Goal: Information Seeking & Learning: Learn about a topic

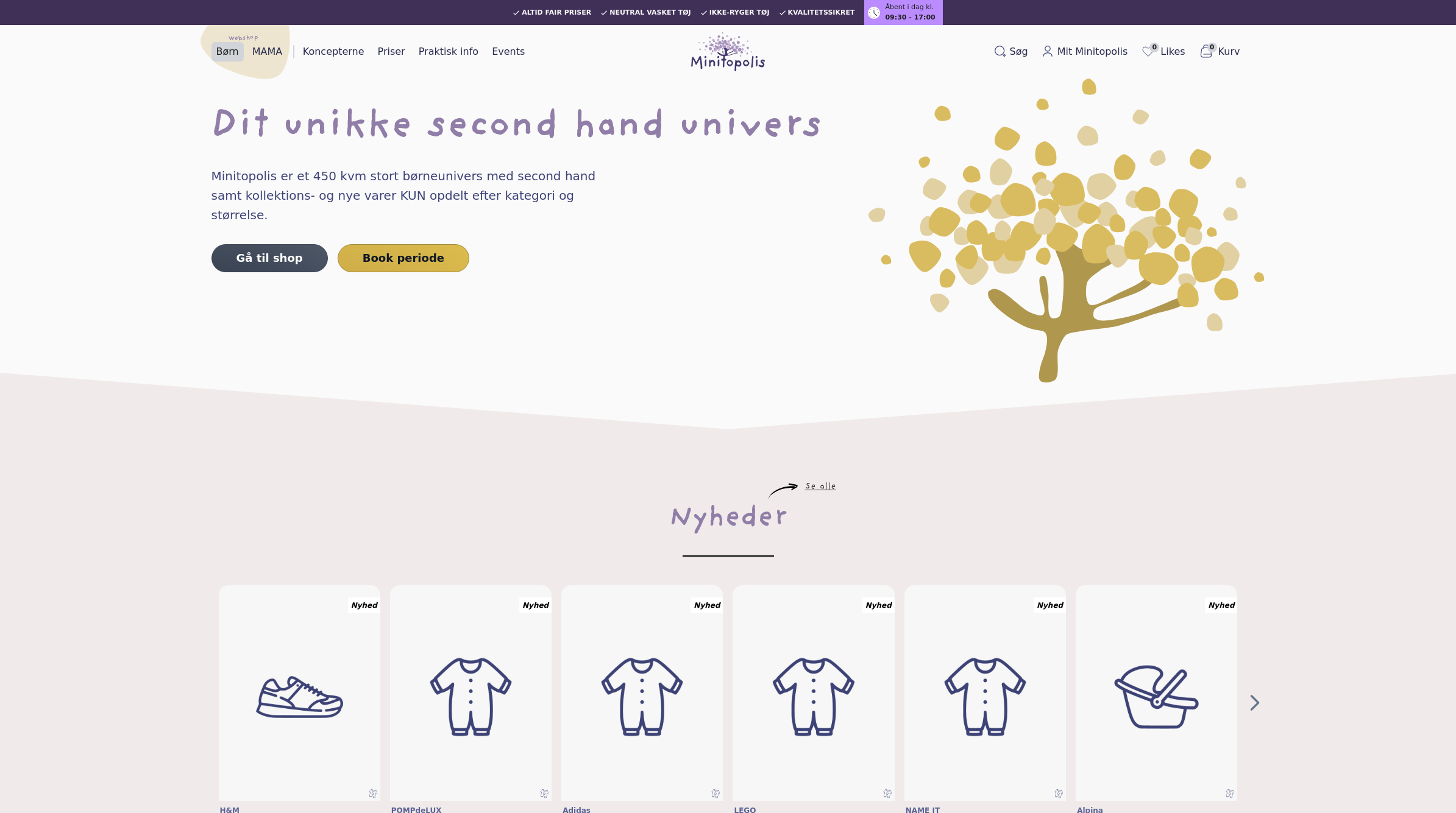
click at [222, 49] on link "Børn" at bounding box center [228, 51] width 33 height 20
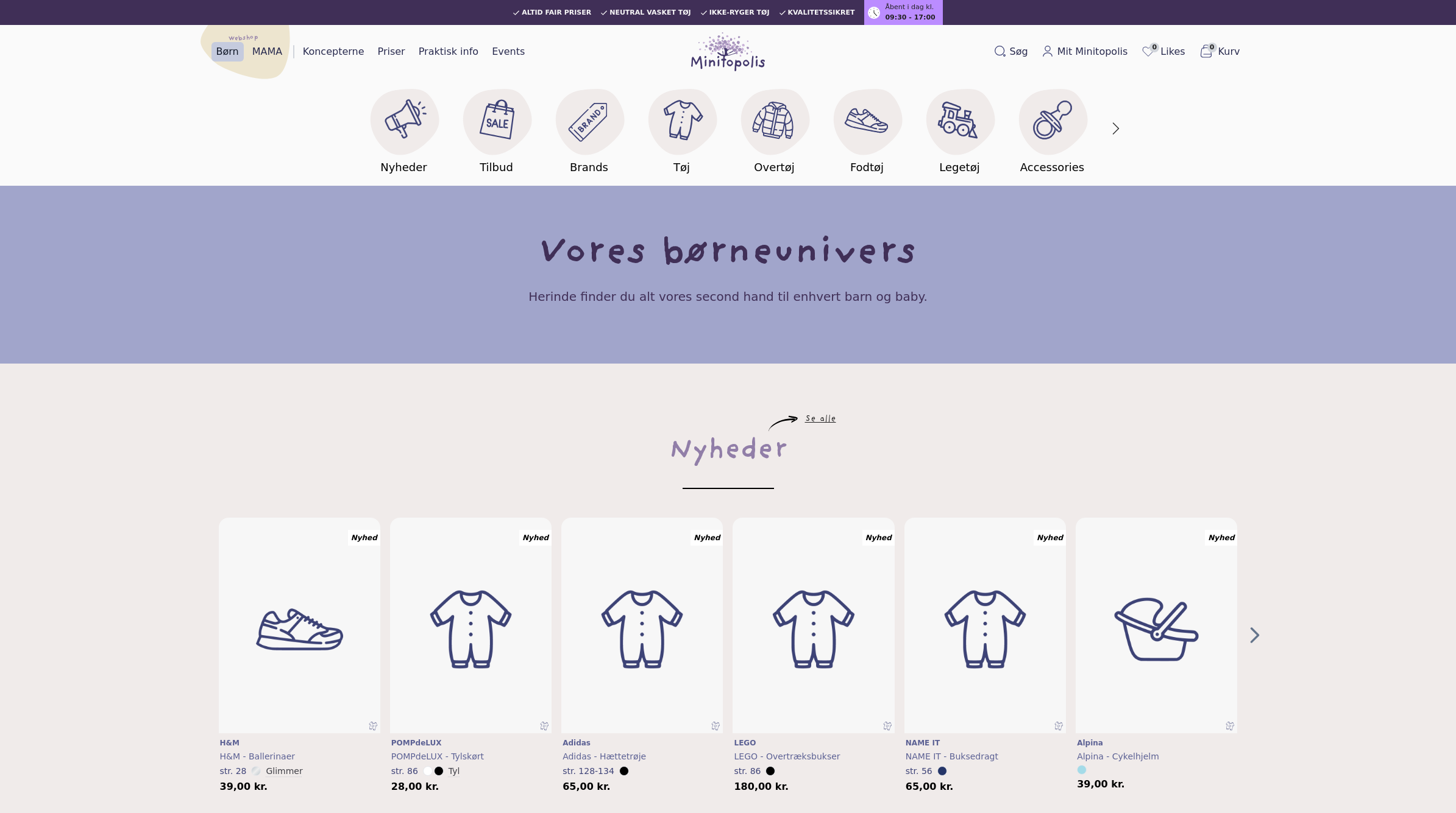
click at [362, 41] on div "Børn MAMA Webshop Koncepterne Priser Praktisk info Events" at bounding box center [370, 52] width 319 height 39
click at [349, 49] on link "Koncepterne" at bounding box center [333, 51] width 71 height 20
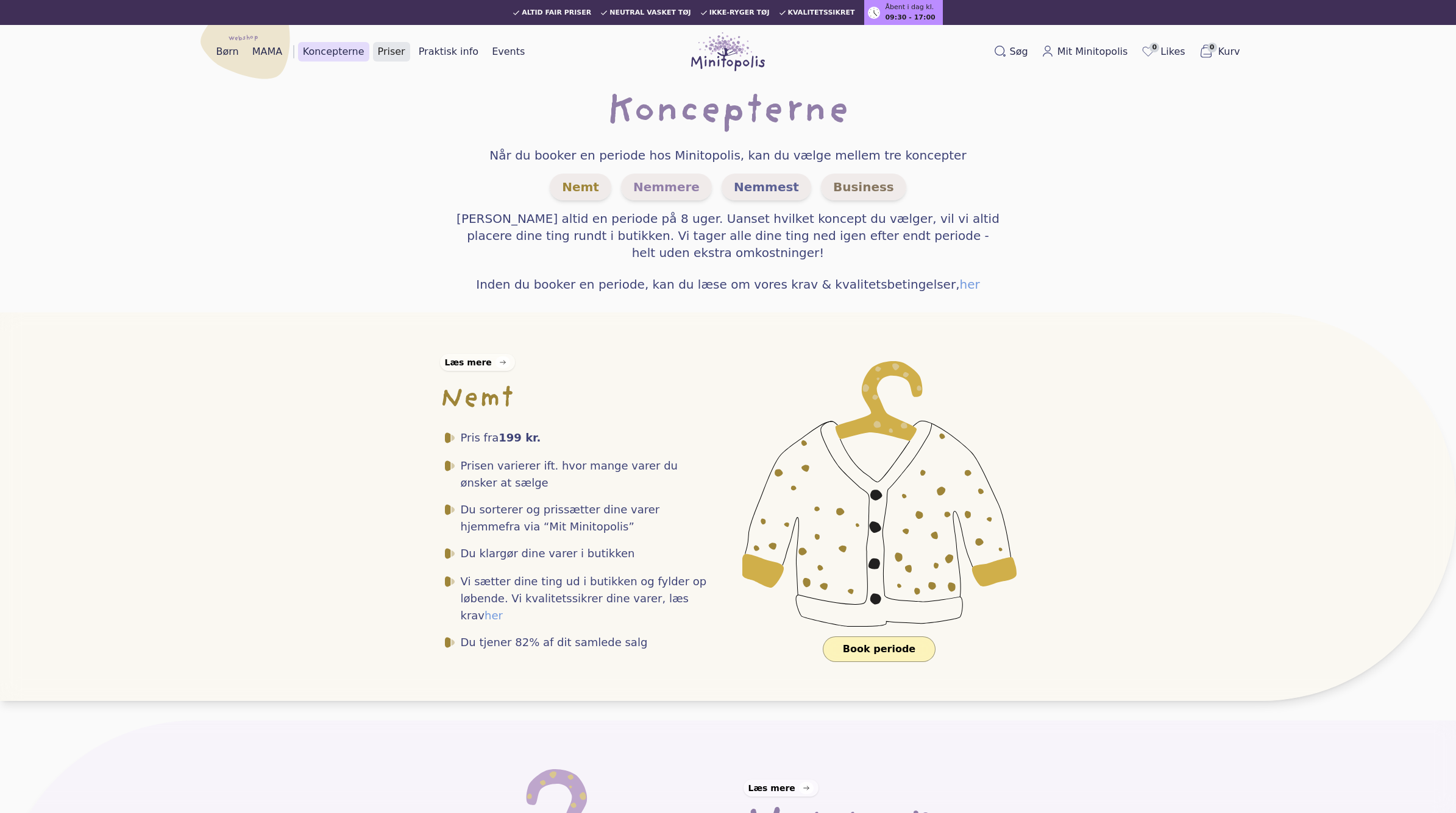
click at [398, 56] on link "Priser" at bounding box center [391, 51] width 37 height 20
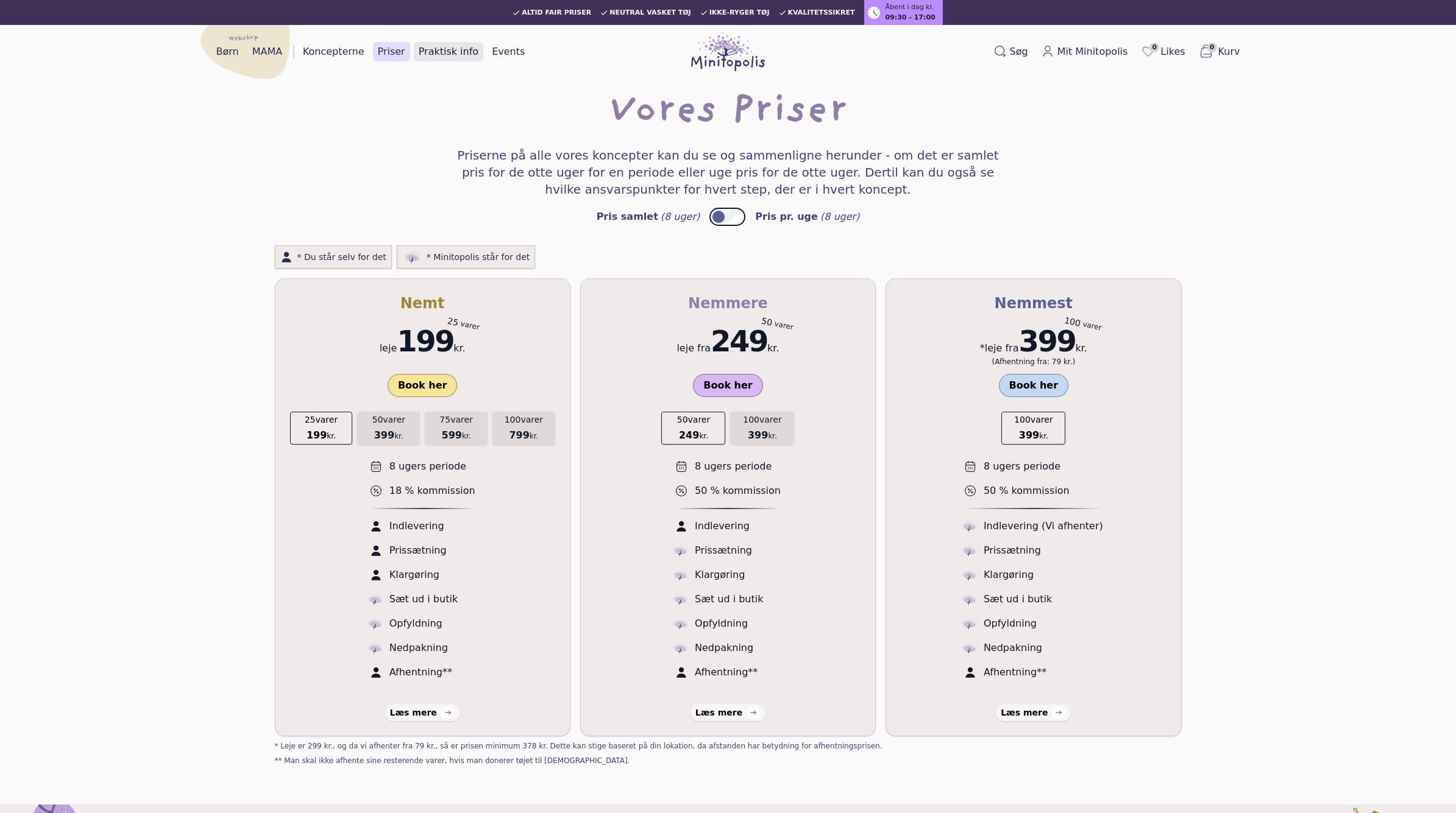
click at [435, 57] on link "Praktisk info" at bounding box center [448, 51] width 70 height 20
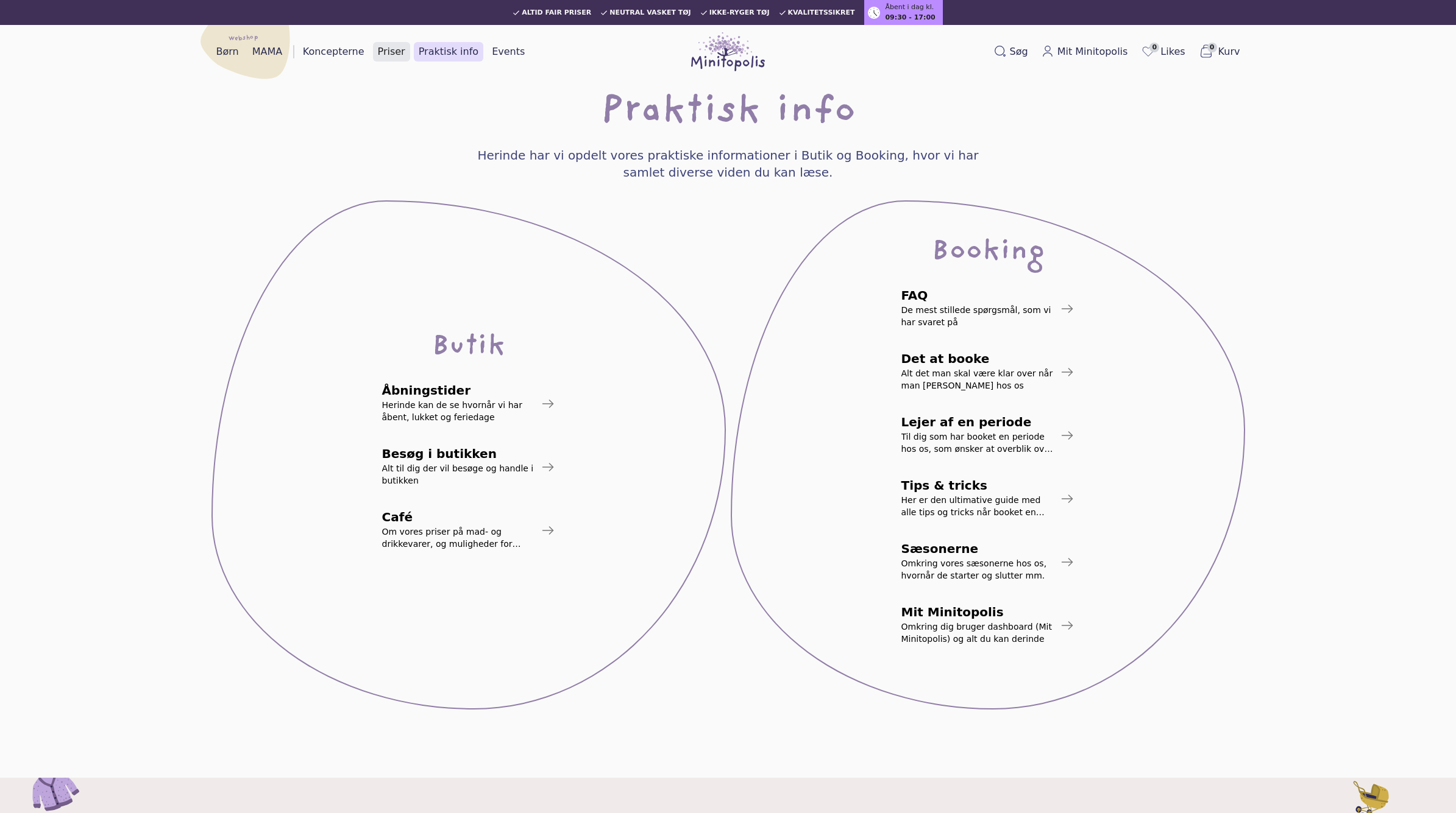
click at [383, 55] on link "Priser" at bounding box center [391, 51] width 37 height 20
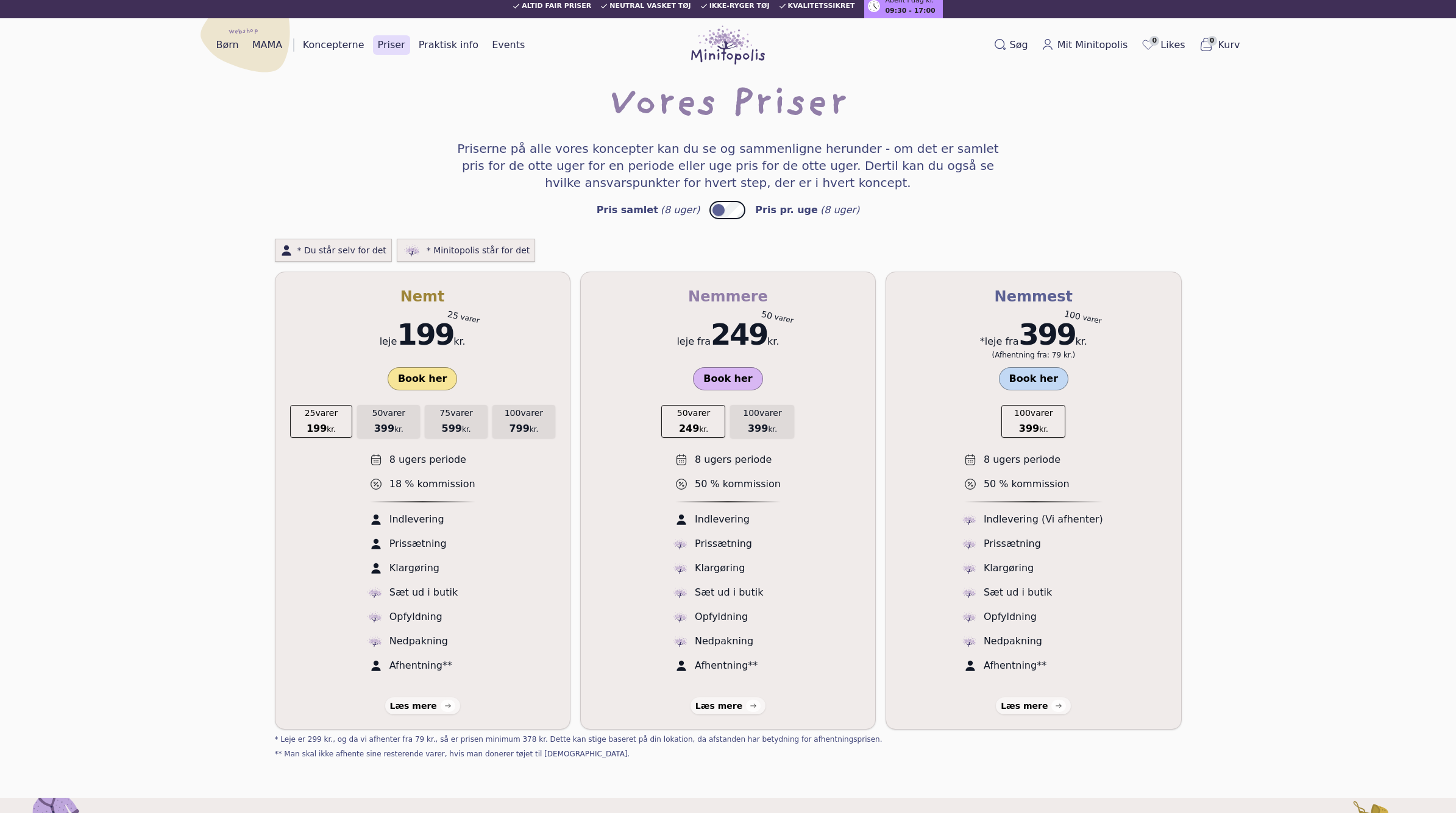
scroll to position [7, 0]
click at [771, 420] on button "100 varer 399 kr." at bounding box center [762, 421] width 64 height 33
click at [719, 426] on button "50 varer 249 kr." at bounding box center [693, 421] width 64 height 33
drag, startPoint x: 408, startPoint y: 425, endPoint x: 465, endPoint y: 428, distance: 57.1
click at [408, 425] on button "50 varer 399 kr." at bounding box center [388, 421] width 63 height 33
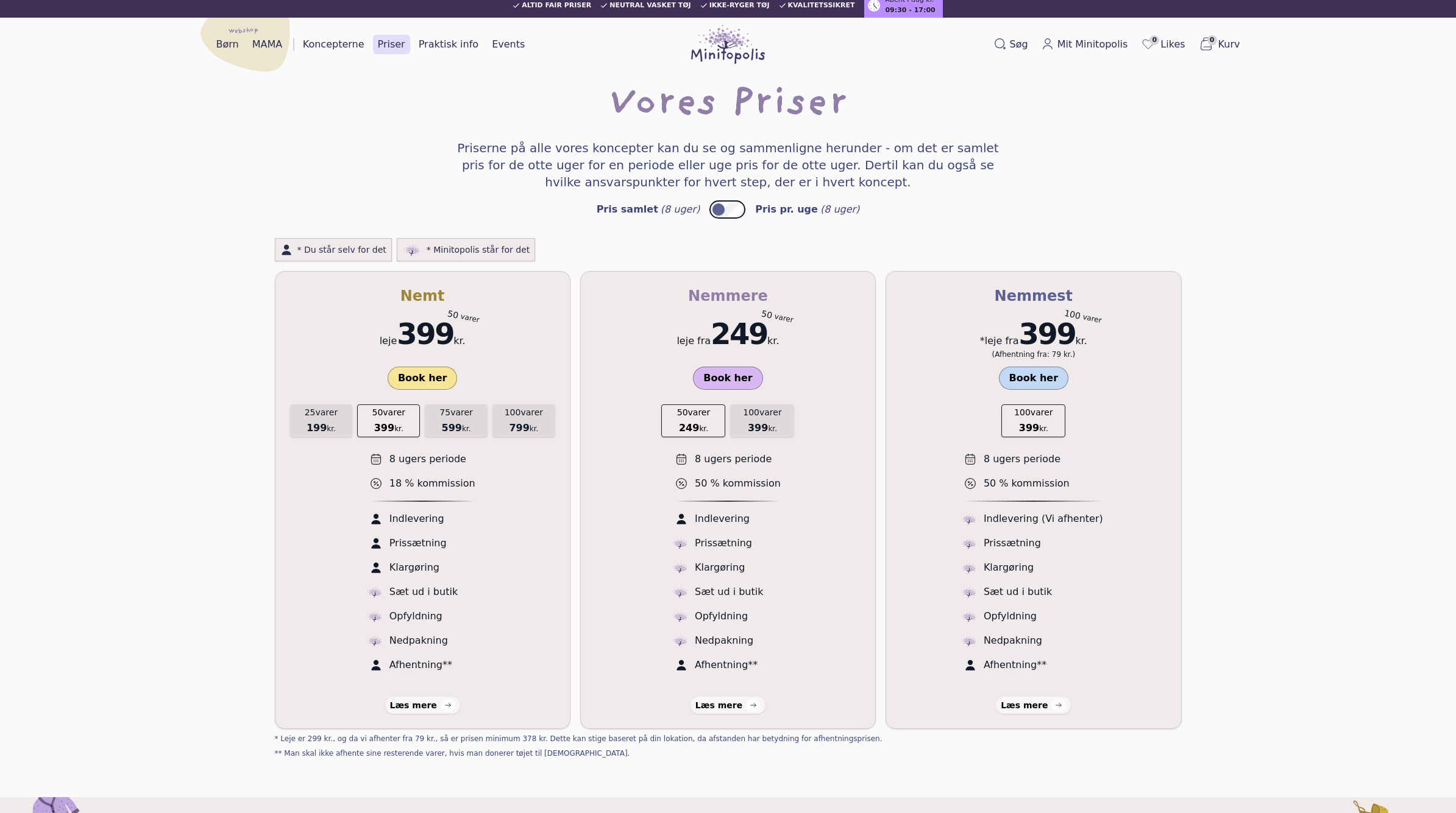
click at [489, 428] on div "25 varer 199 kr. 50 varer 399 kr. 75 varer 599 kr. 100 varer 799 kr." at bounding box center [422, 421] width 265 height 33
click at [526, 429] on span "799" at bounding box center [519, 428] width 20 height 12
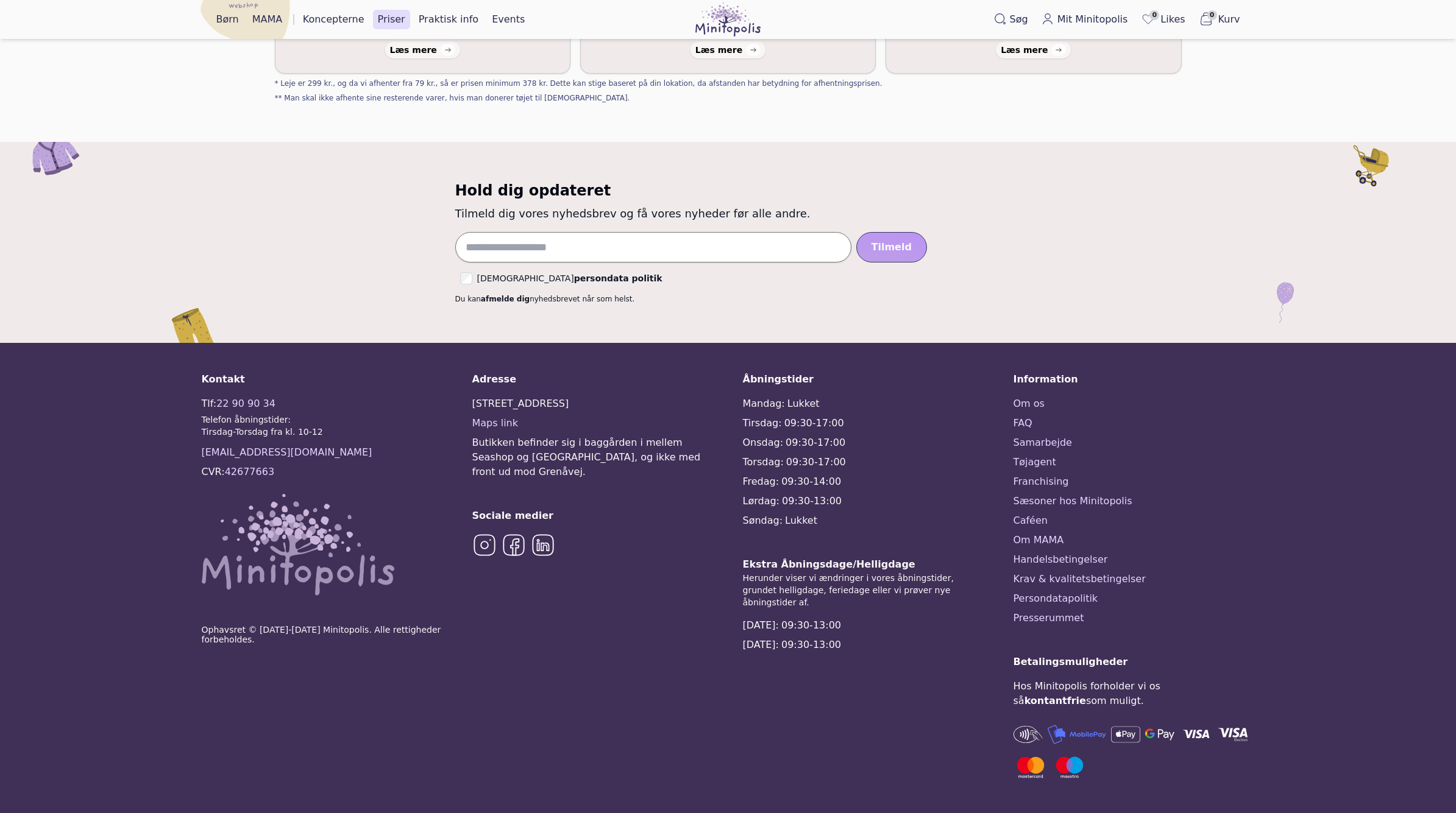
scroll to position [648, 0]
click at [624, 666] on div "Adresse Gåseagervej 14, 8250 Egå Maps link Butikken befinder sig i baggården i …" at bounding box center [593, 579] width 241 height 412
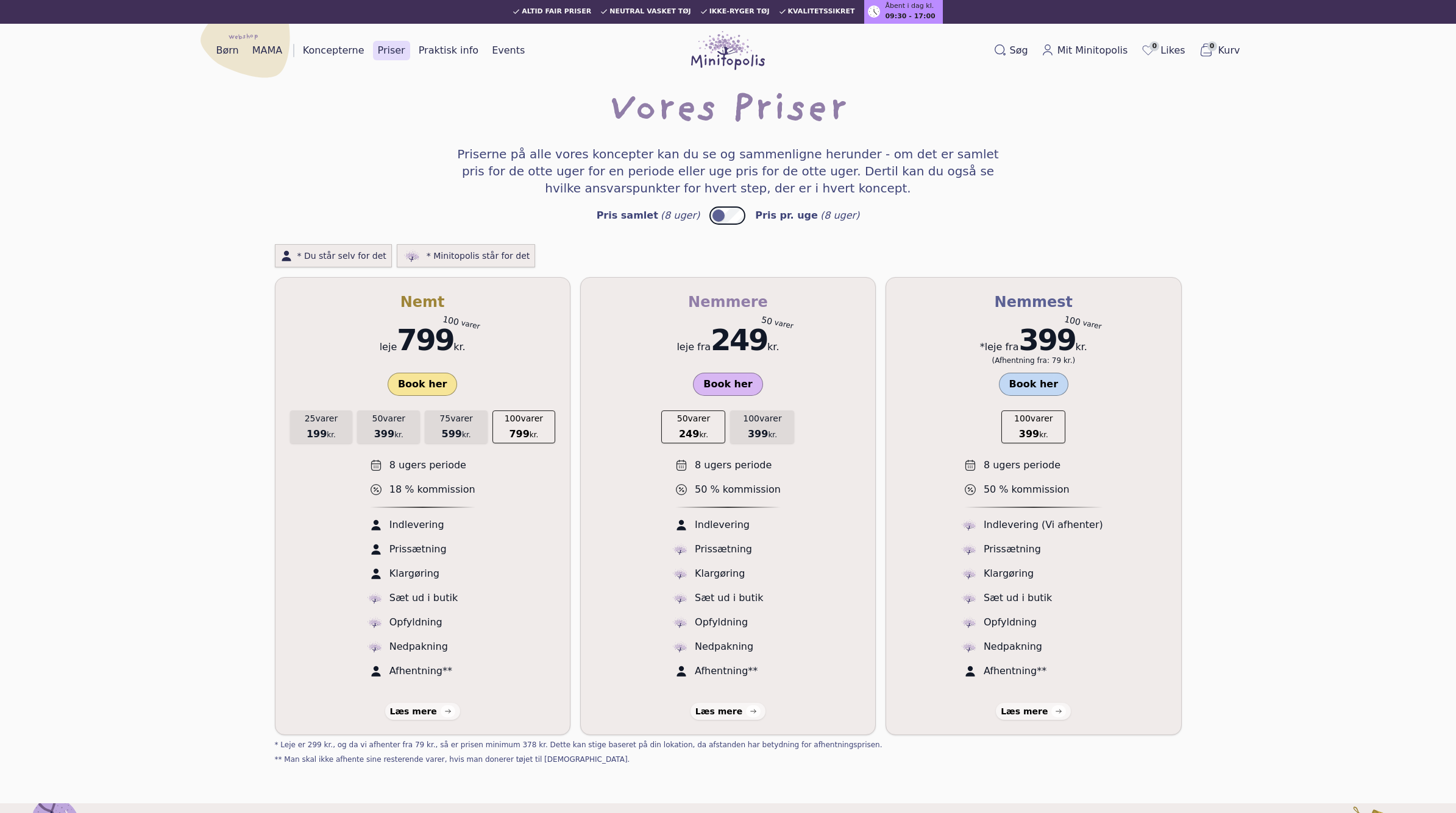
scroll to position [1, 0]
click at [732, 223] on div "Vores Priser Priserne på alle vores koncepter kan du se og sammenligne herunder…" at bounding box center [728, 168] width 1417 height 152
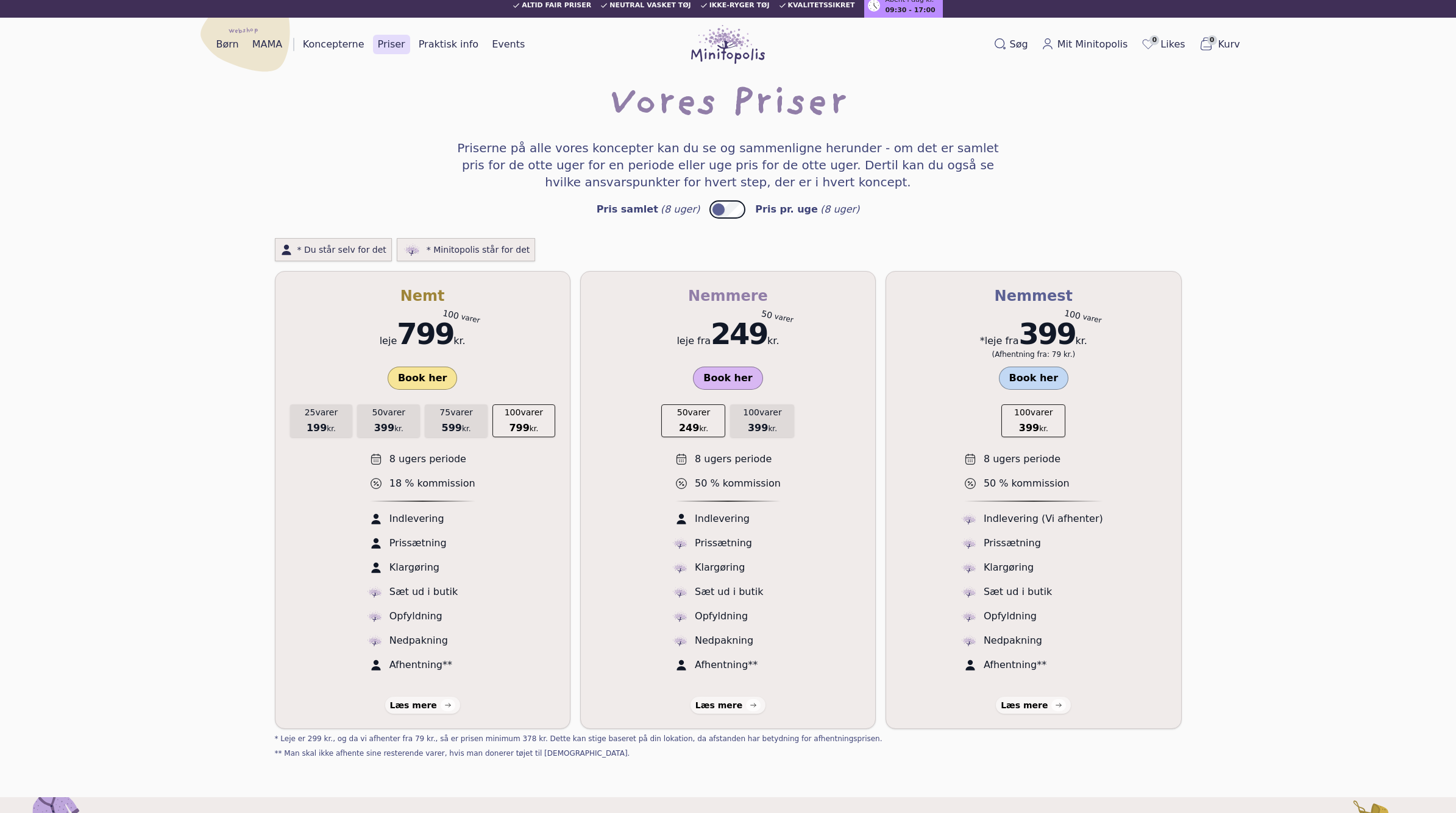
scroll to position [8, 0]
click at [333, 39] on link "Koncepterne" at bounding box center [333, 43] width 71 height 20
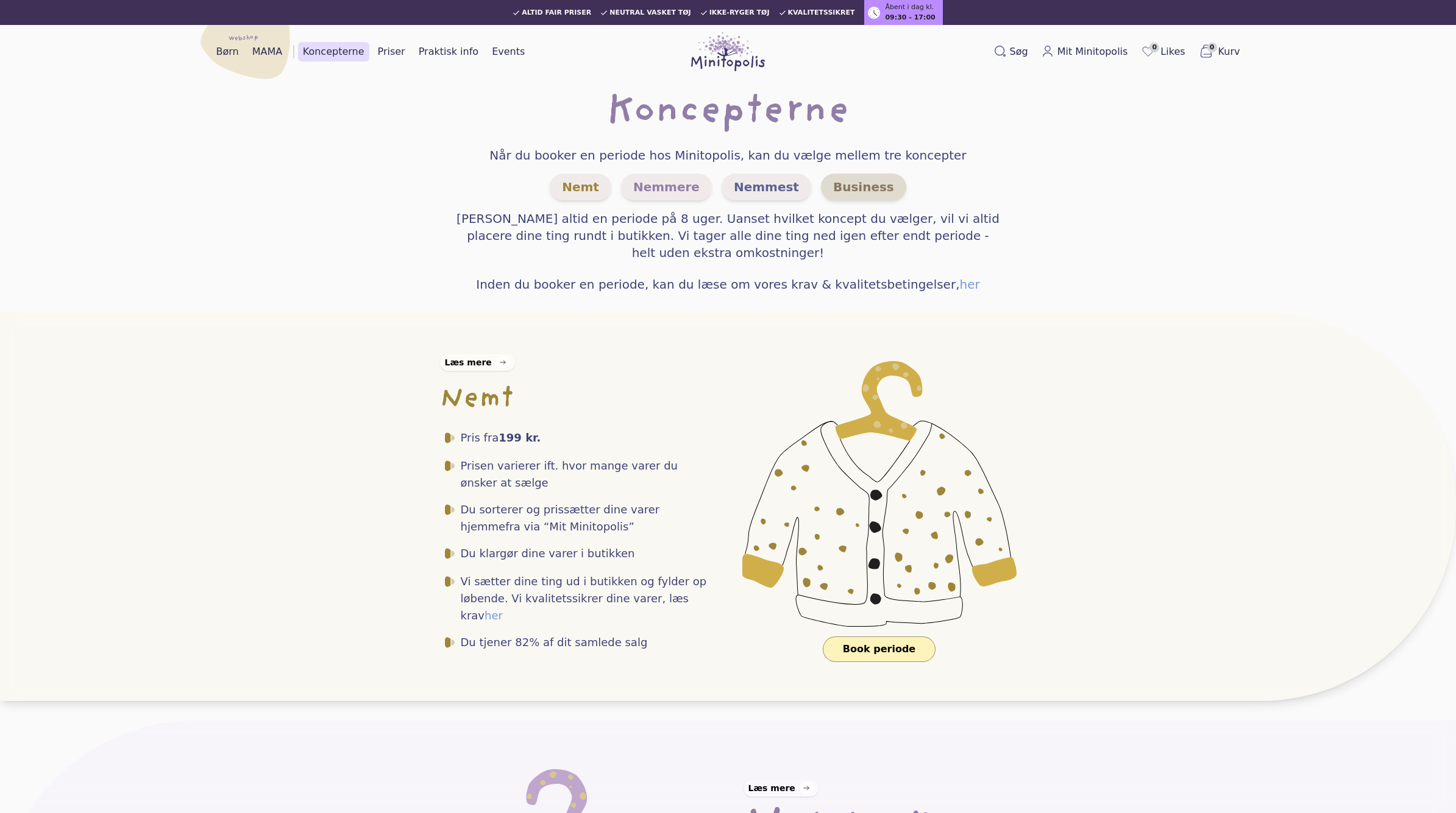
click at [860, 179] on span "Business" at bounding box center [863, 187] width 85 height 27
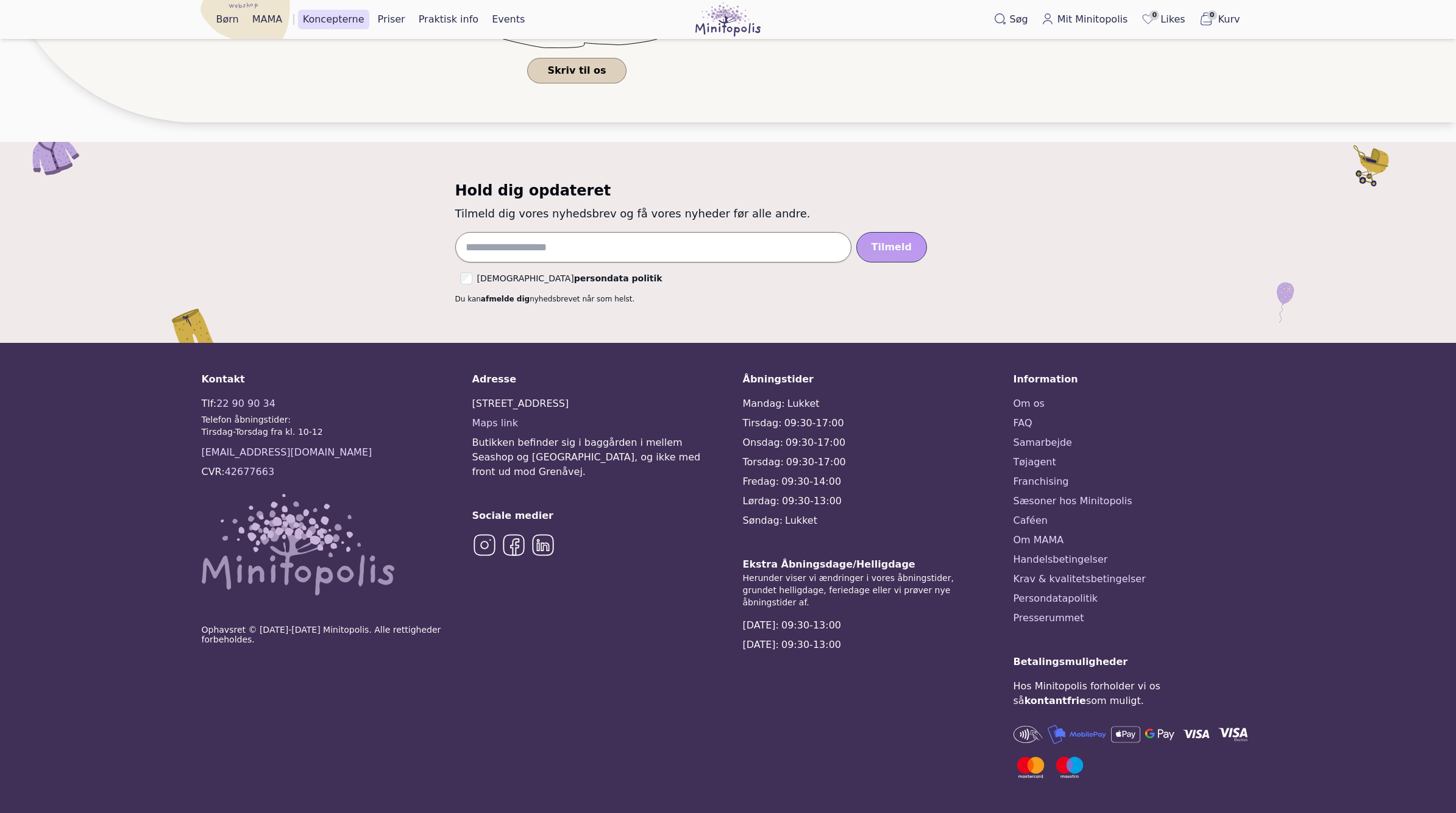
scroll to position [1791, 0]
click at [1046, 523] on link "Caféen" at bounding box center [1134, 521] width 241 height 15
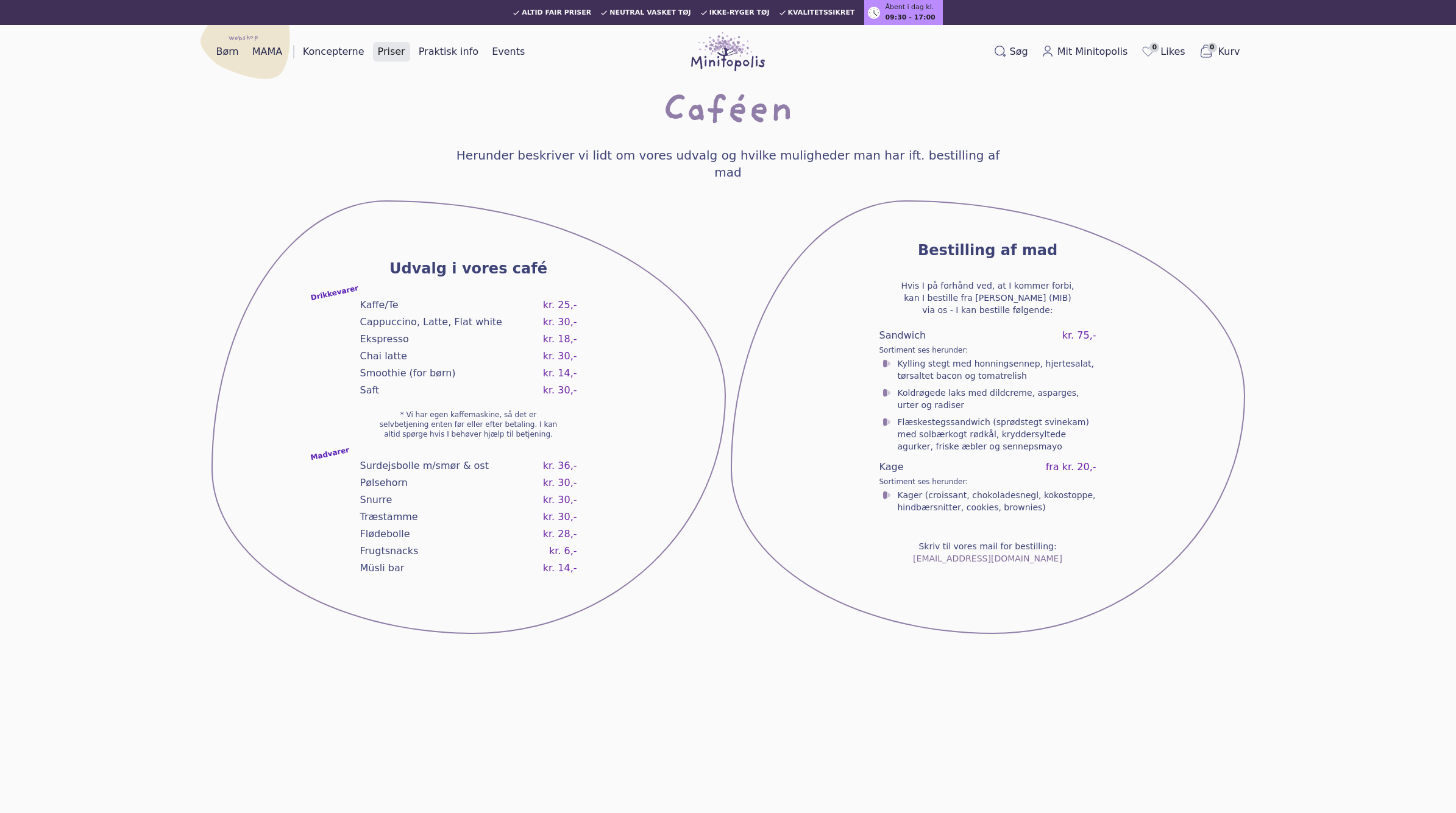
click at [392, 48] on link "Priser" at bounding box center [391, 51] width 37 height 20
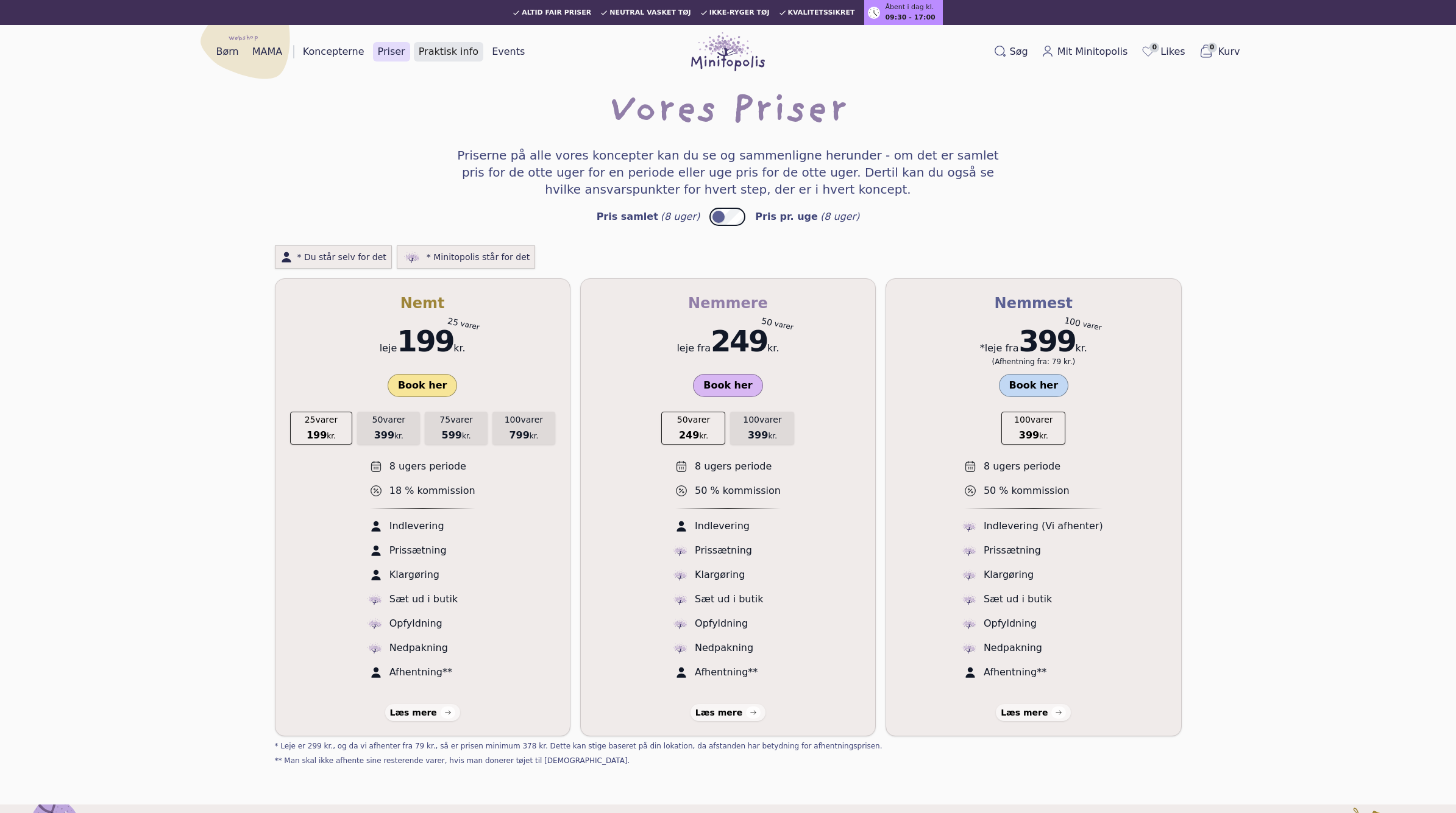
click at [422, 49] on link "Praktisk info" at bounding box center [448, 51] width 70 height 20
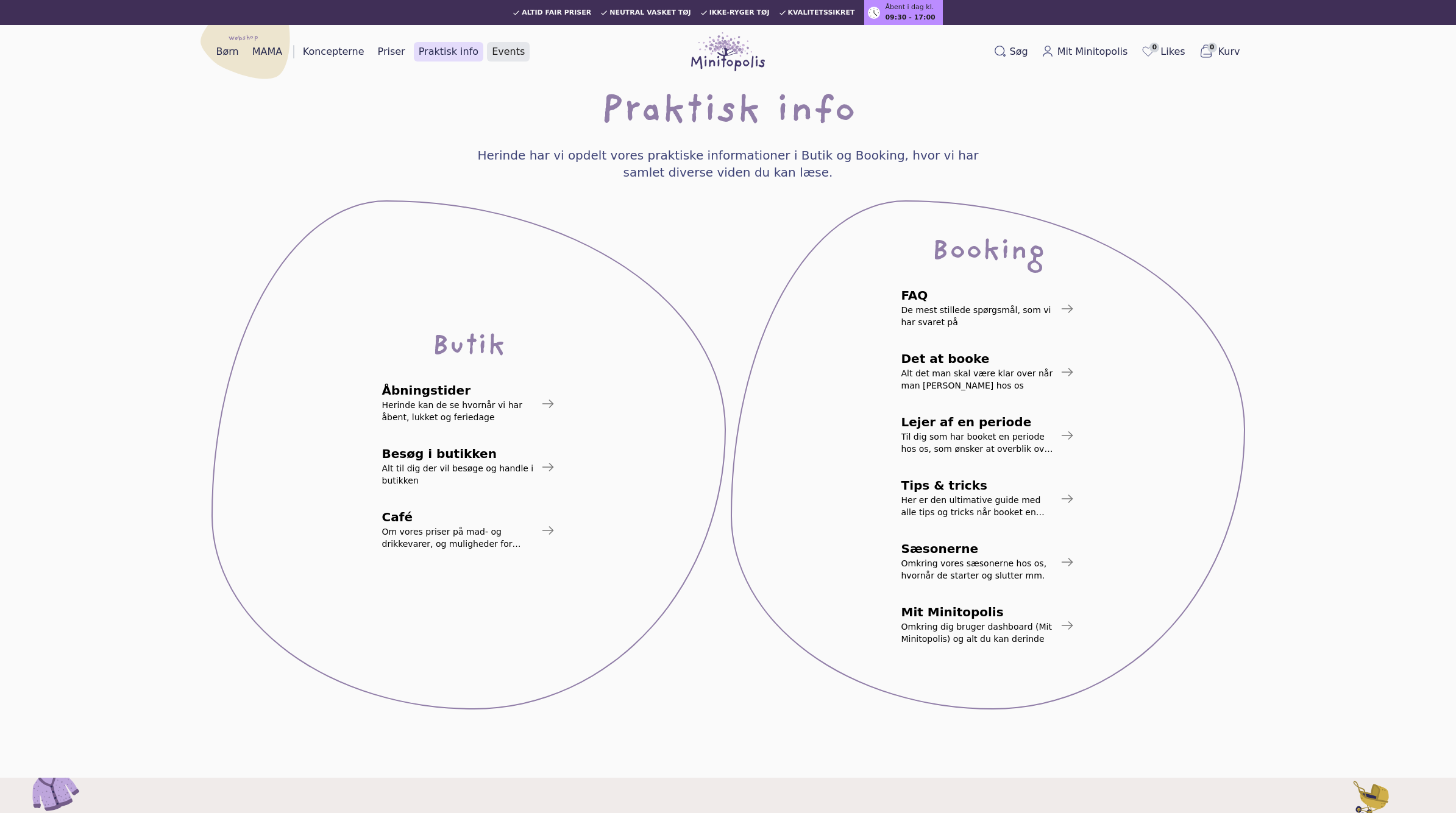
click at [487, 51] on link "Events" at bounding box center [508, 51] width 43 height 20
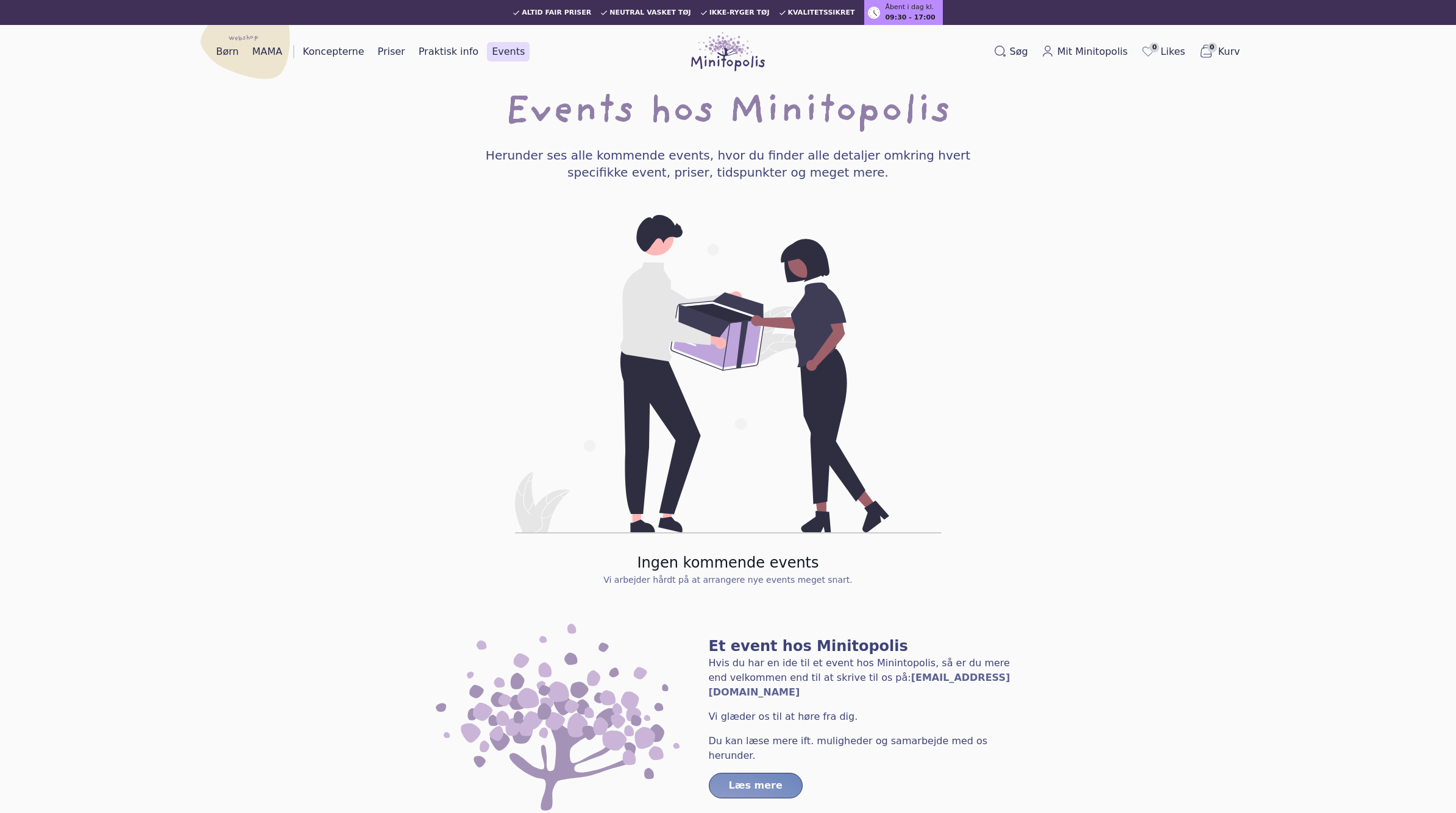
scroll to position [-7, 0]
click at [214, 60] on link "Børn" at bounding box center [228, 51] width 33 height 20
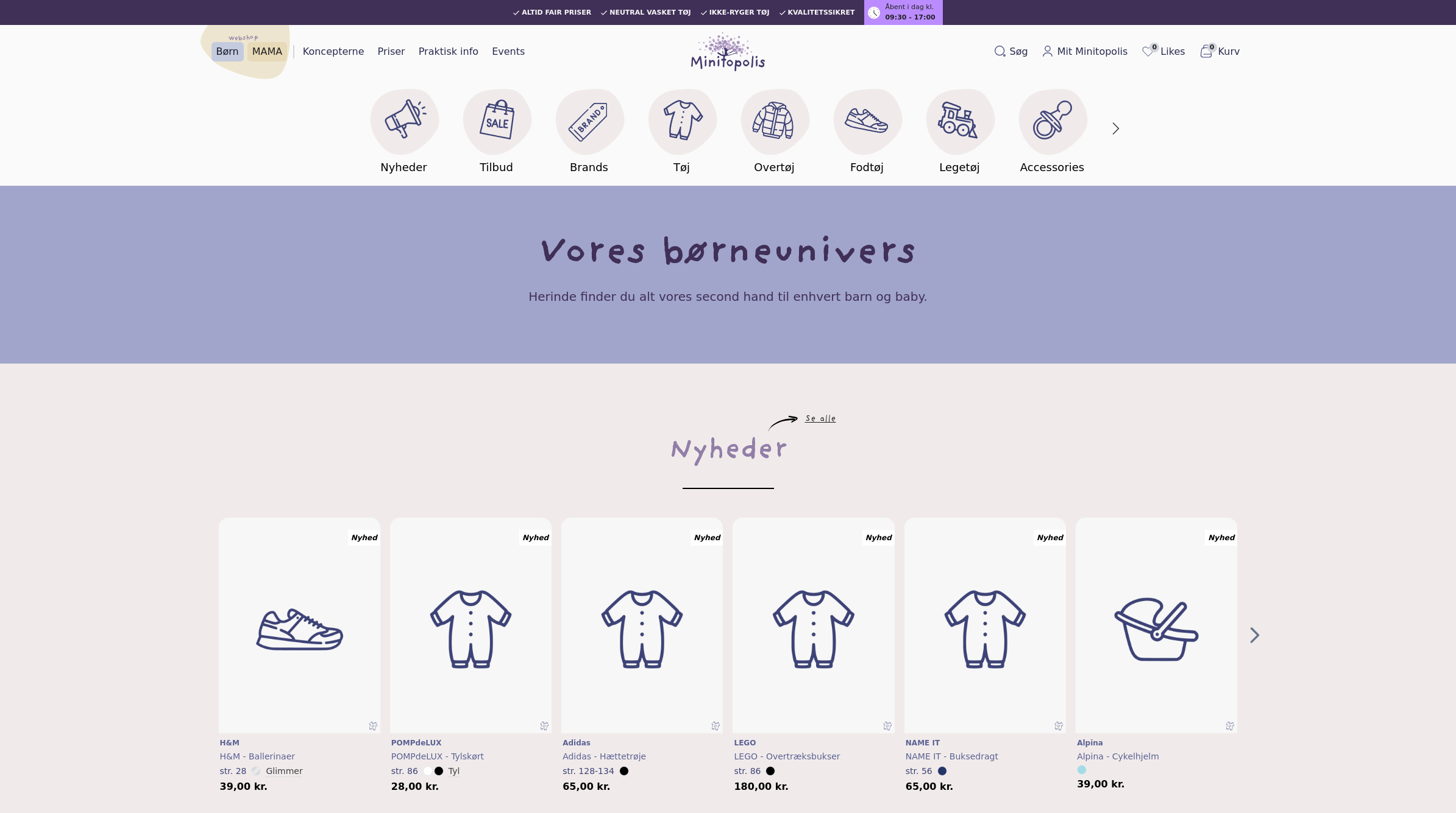
click at [267, 55] on link "MAMA" at bounding box center [267, 51] width 40 height 20
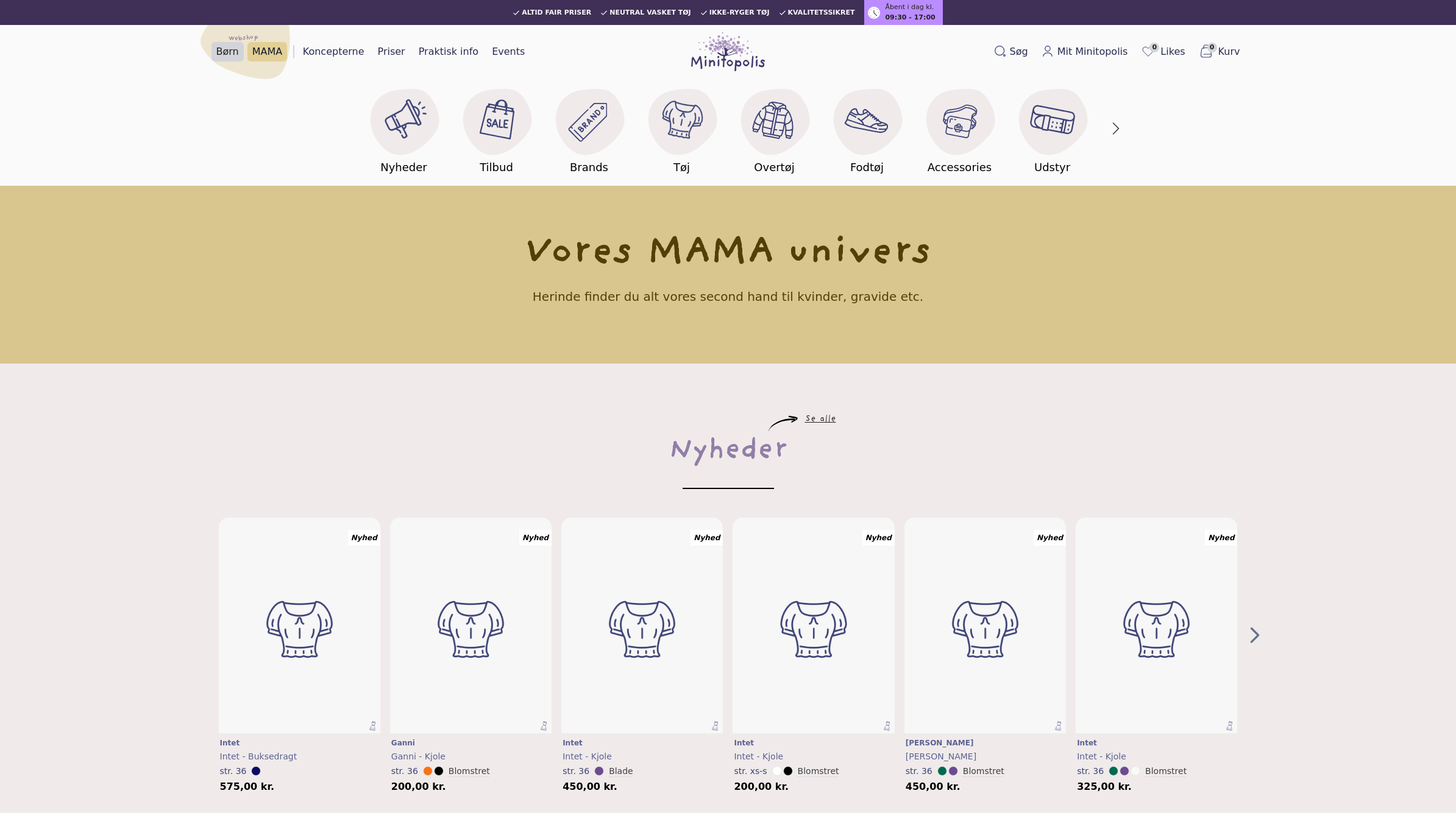
click at [230, 46] on link "Børn" at bounding box center [228, 51] width 33 height 20
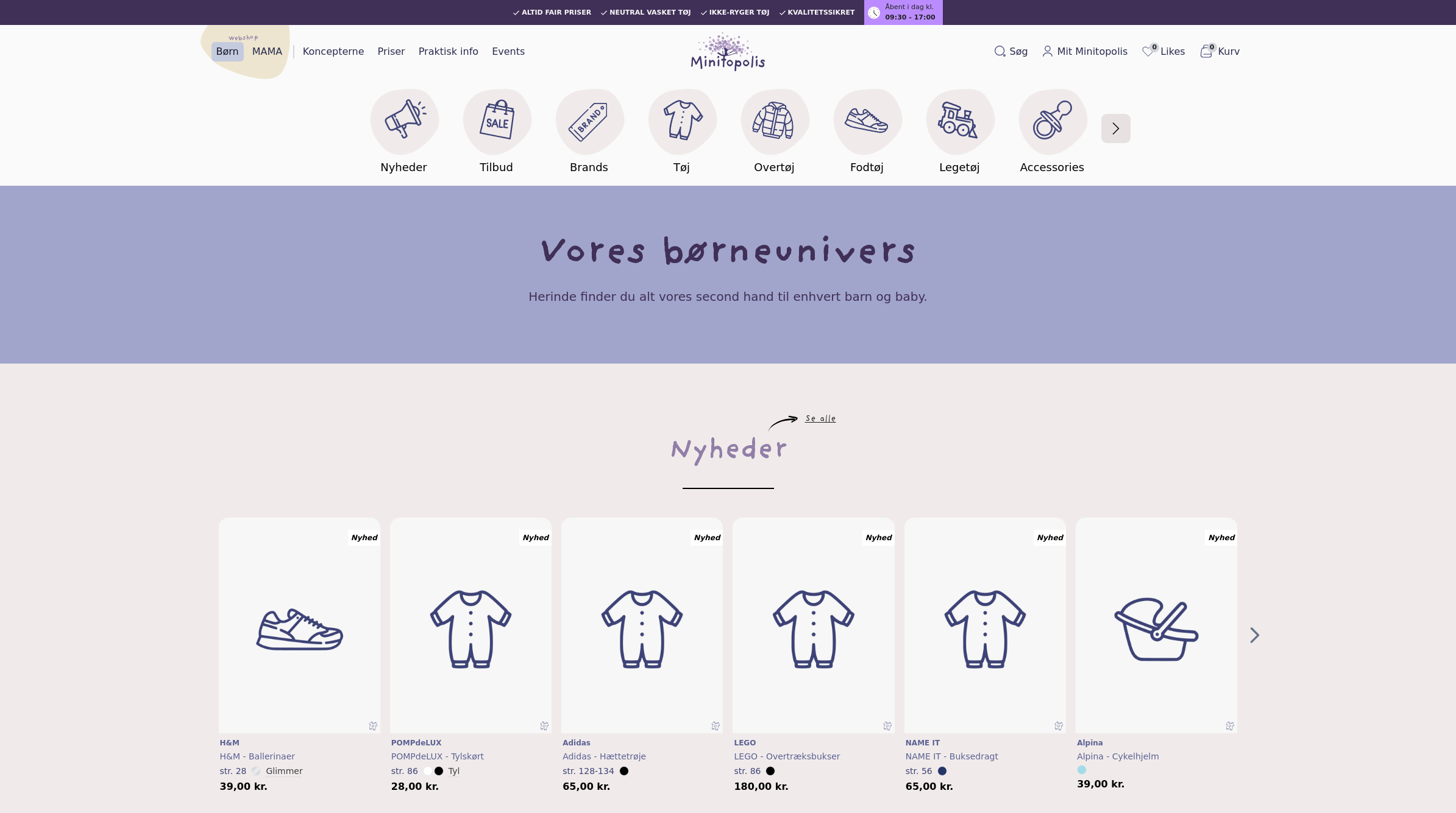
click at [1113, 124] on button "button" at bounding box center [1116, 129] width 26 height 71
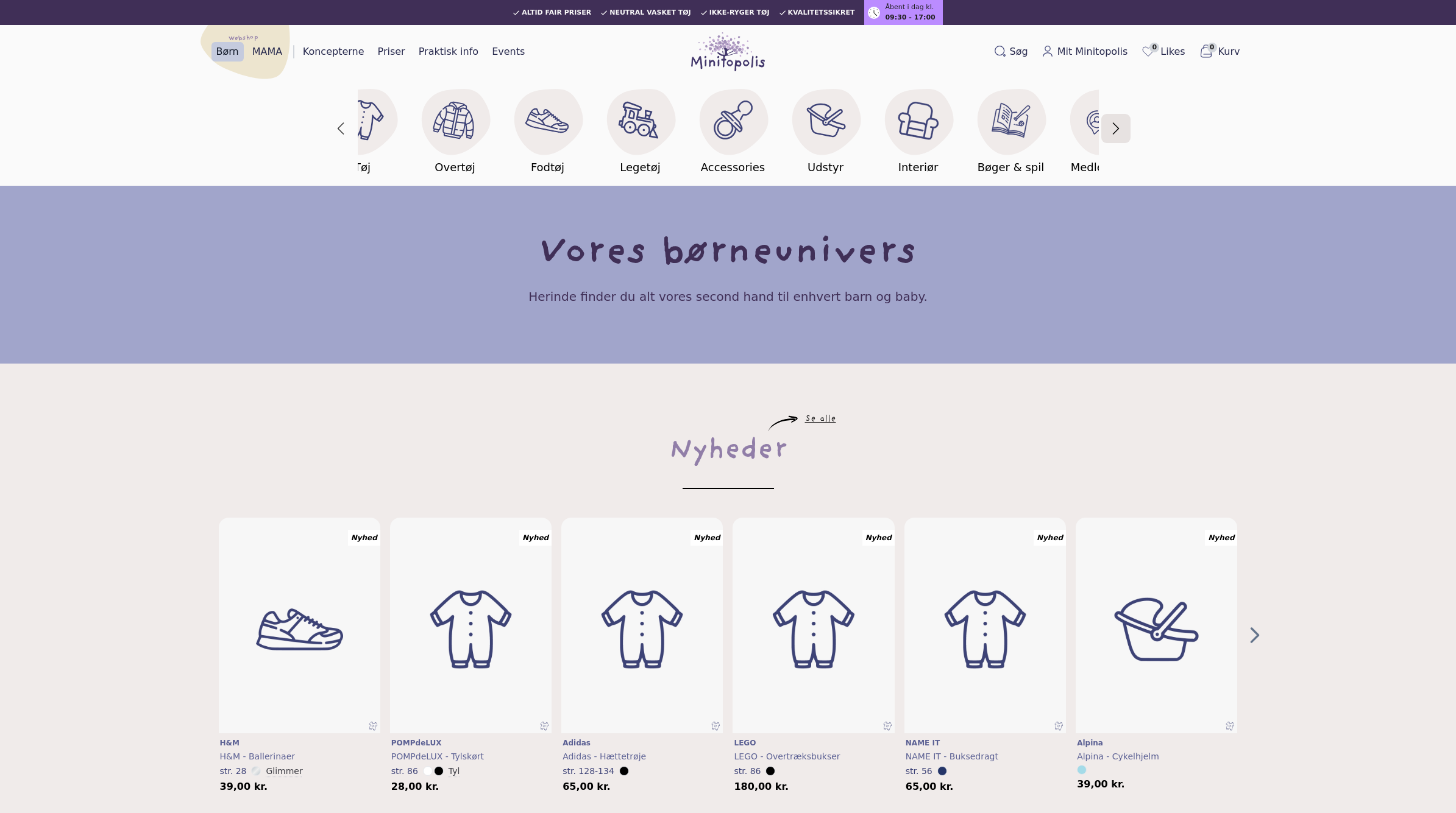
scroll to position [0, 370]
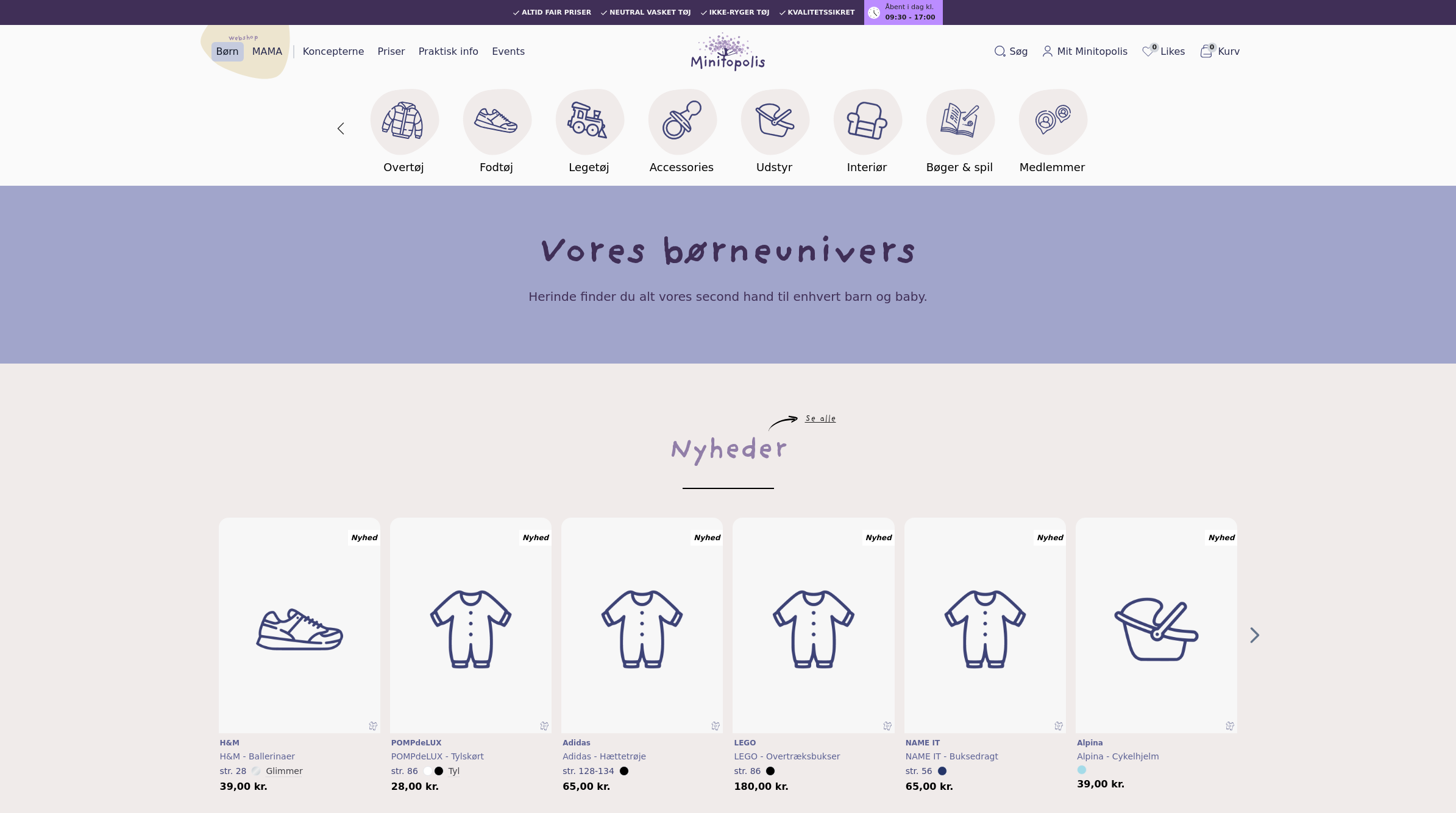
click at [1112, 125] on div "Nyheder Tilbud Brands Tøj Overtøj Fodtøj Legetøj Accessories Udstyr Interiør Bø…" at bounding box center [728, 129] width 780 height 95
click at [346, 133] on button "button" at bounding box center [341, 129] width 26 height 71
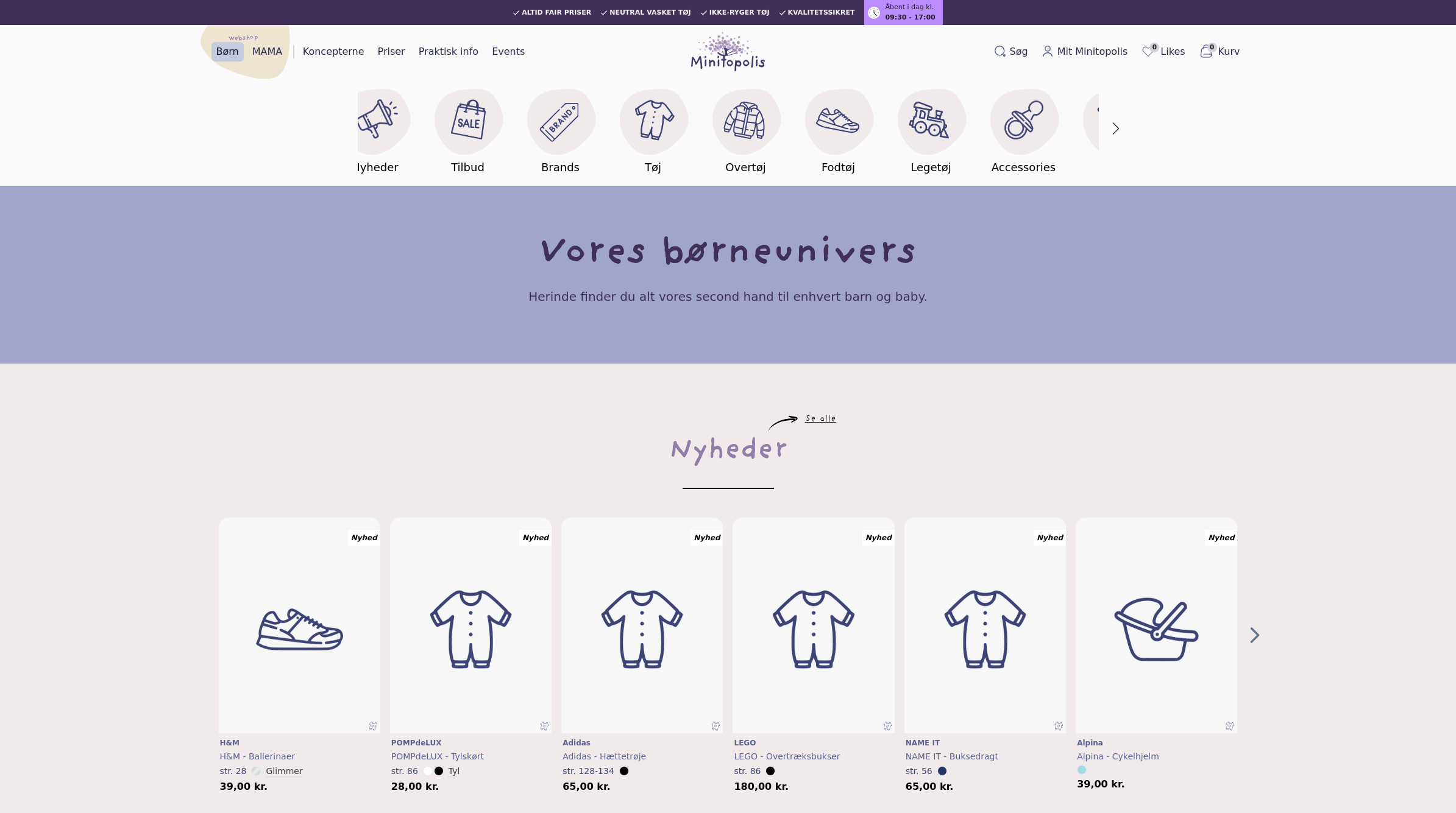
scroll to position [0, 0]
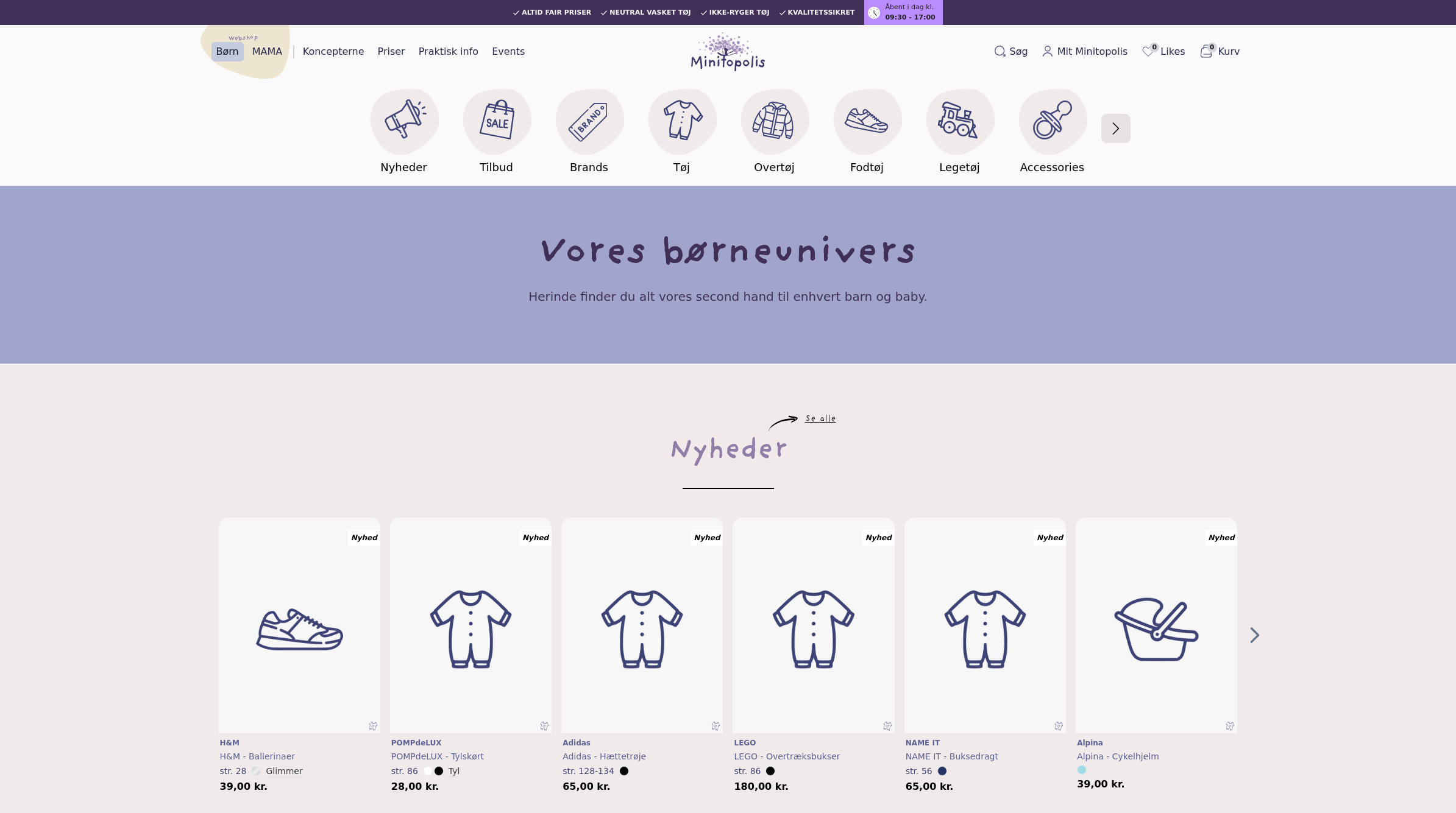
click at [1120, 126] on button "button" at bounding box center [1116, 129] width 26 height 71
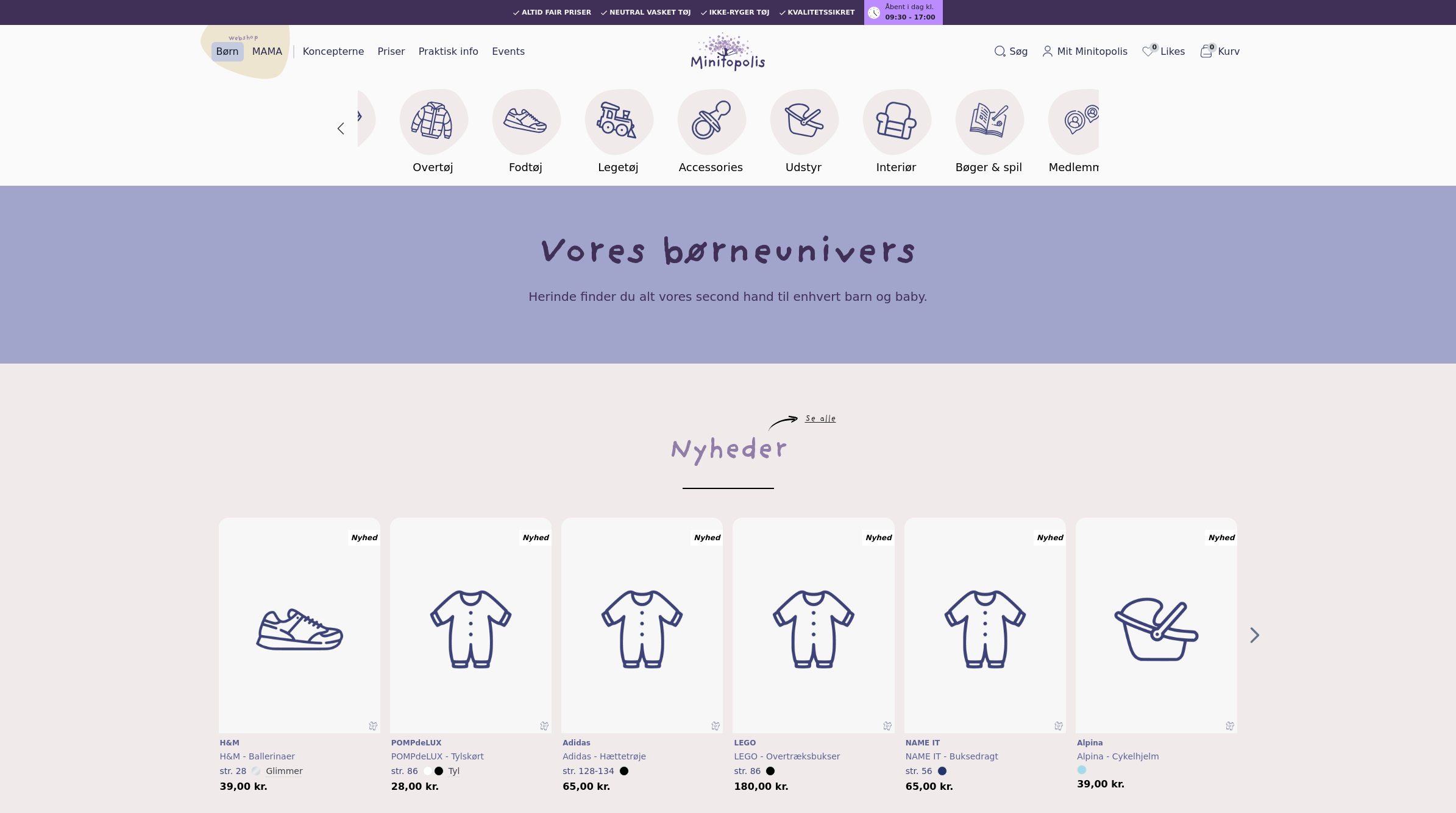
scroll to position [0, 370]
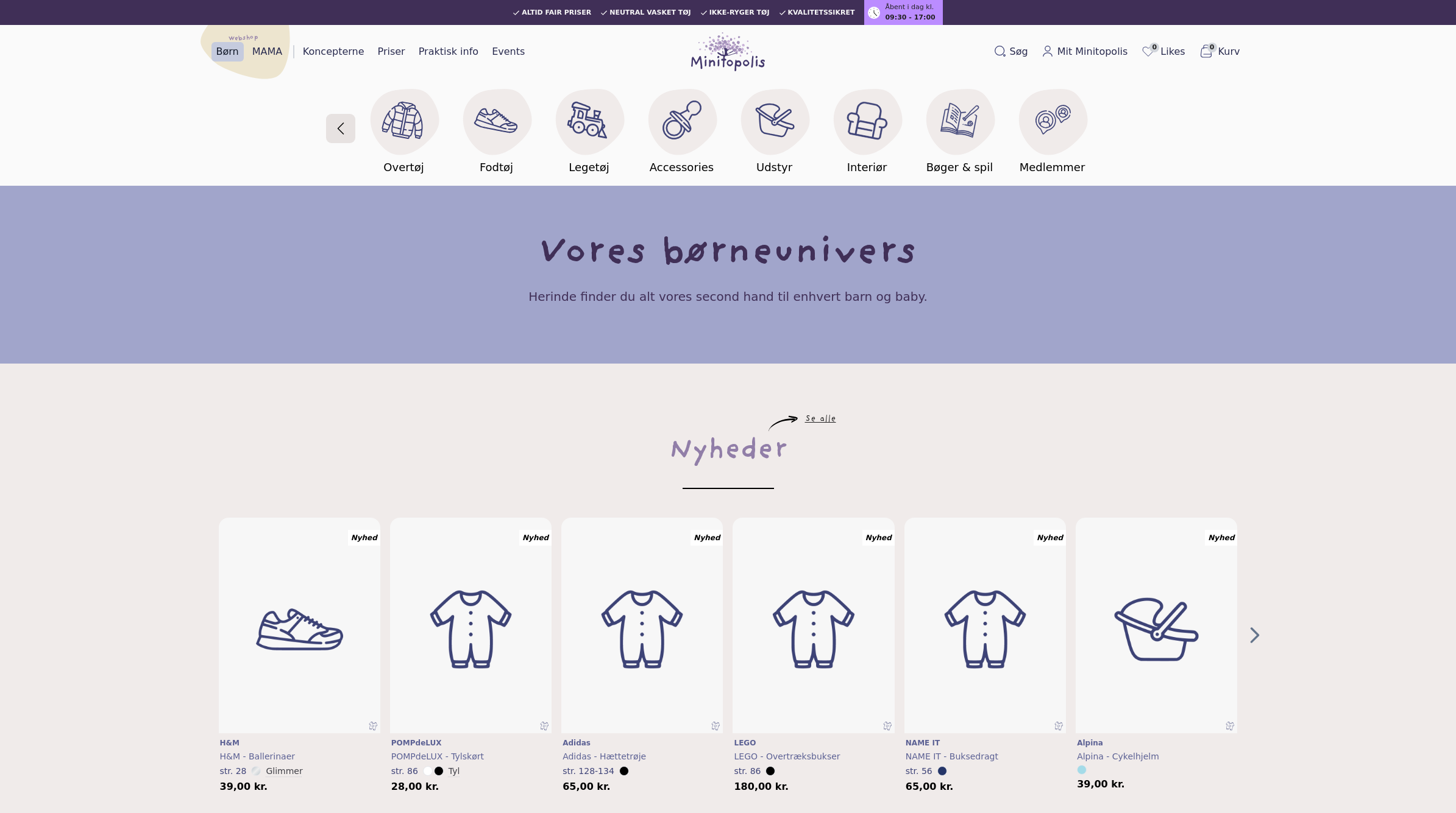
click at [349, 135] on button "button" at bounding box center [341, 129] width 26 height 71
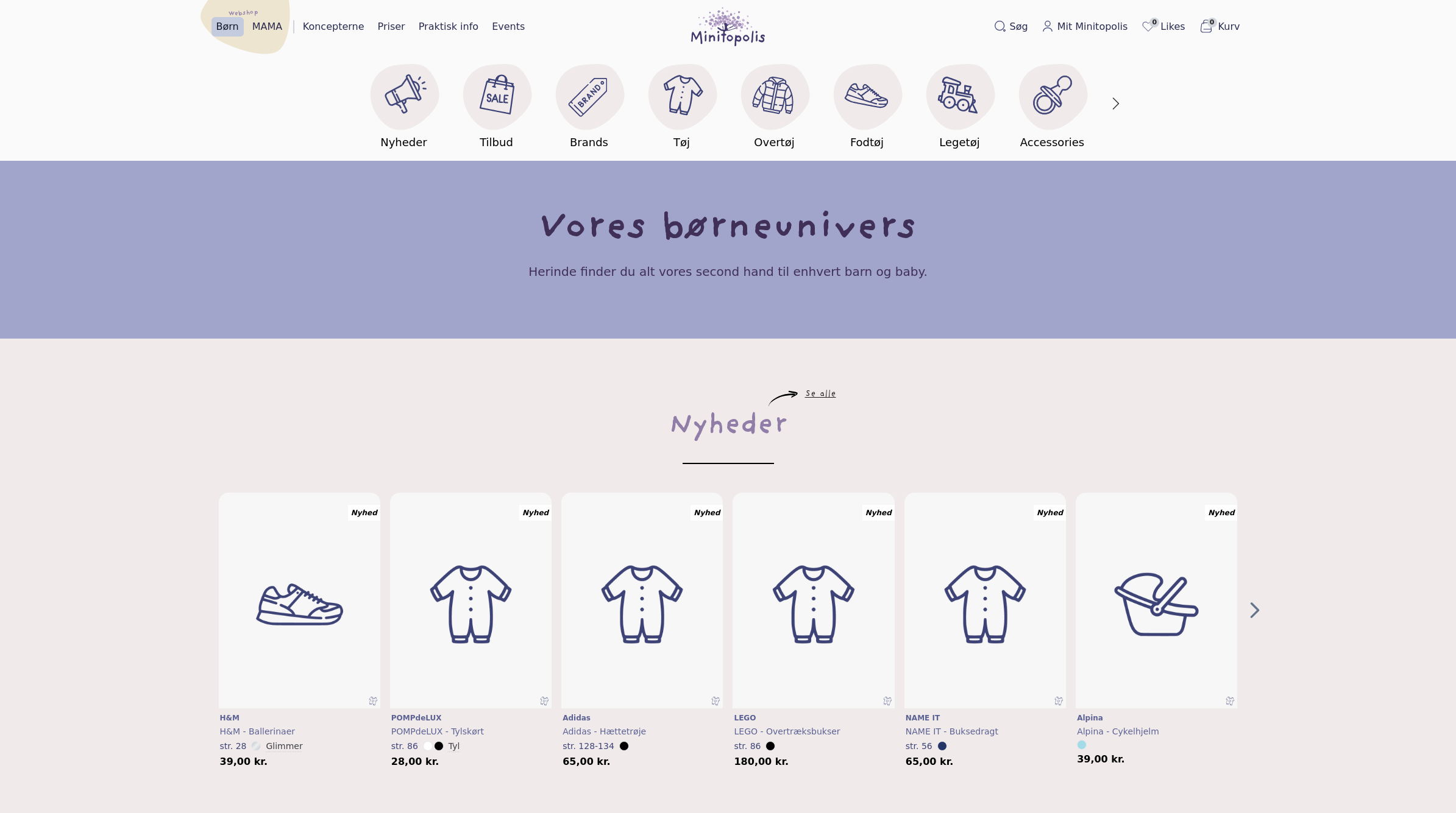
scroll to position [33, 0]
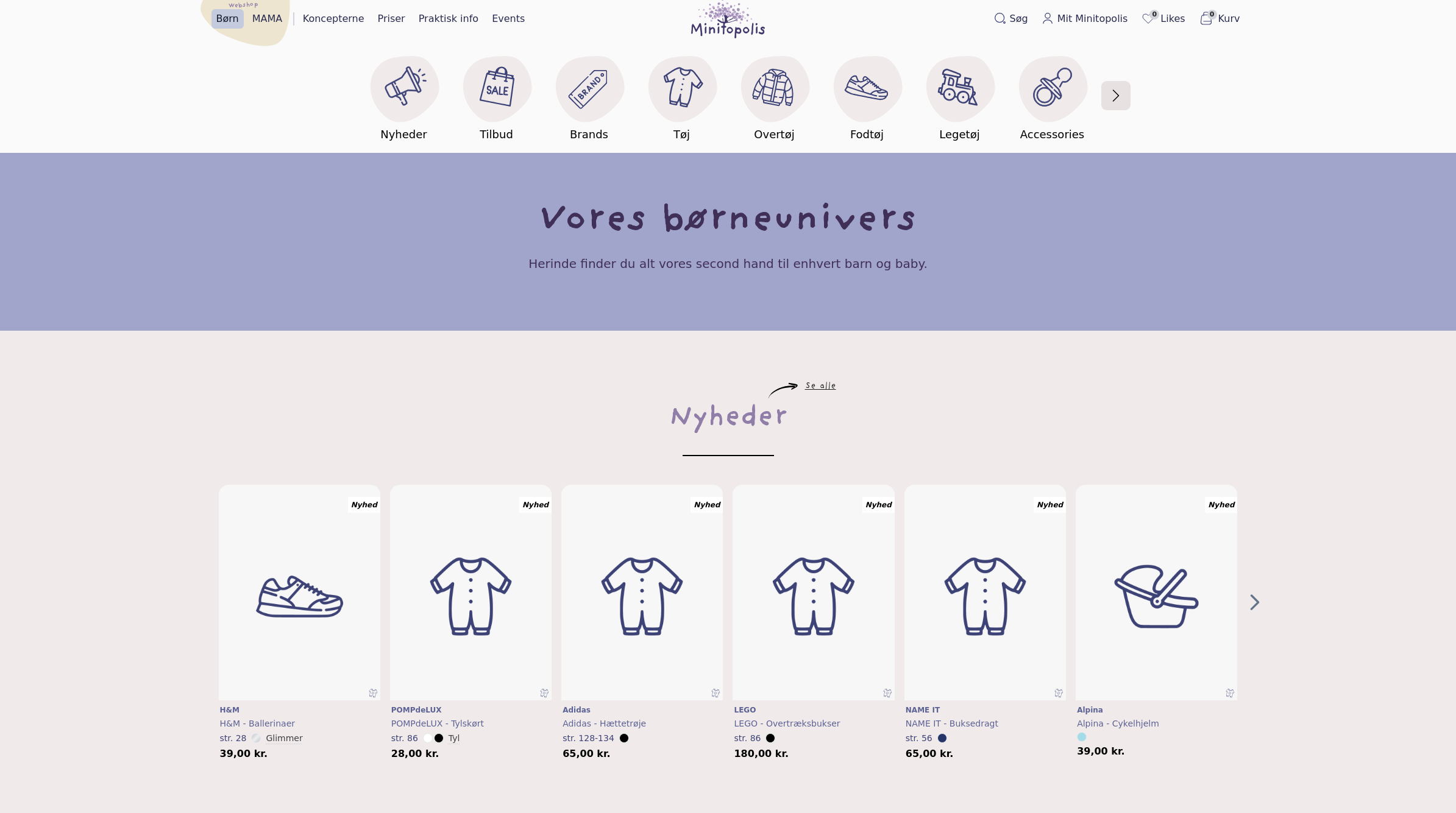
click at [1115, 95] on button "button" at bounding box center [1116, 95] width 26 height 71
click at [353, 97] on button "button" at bounding box center [341, 95] width 26 height 71
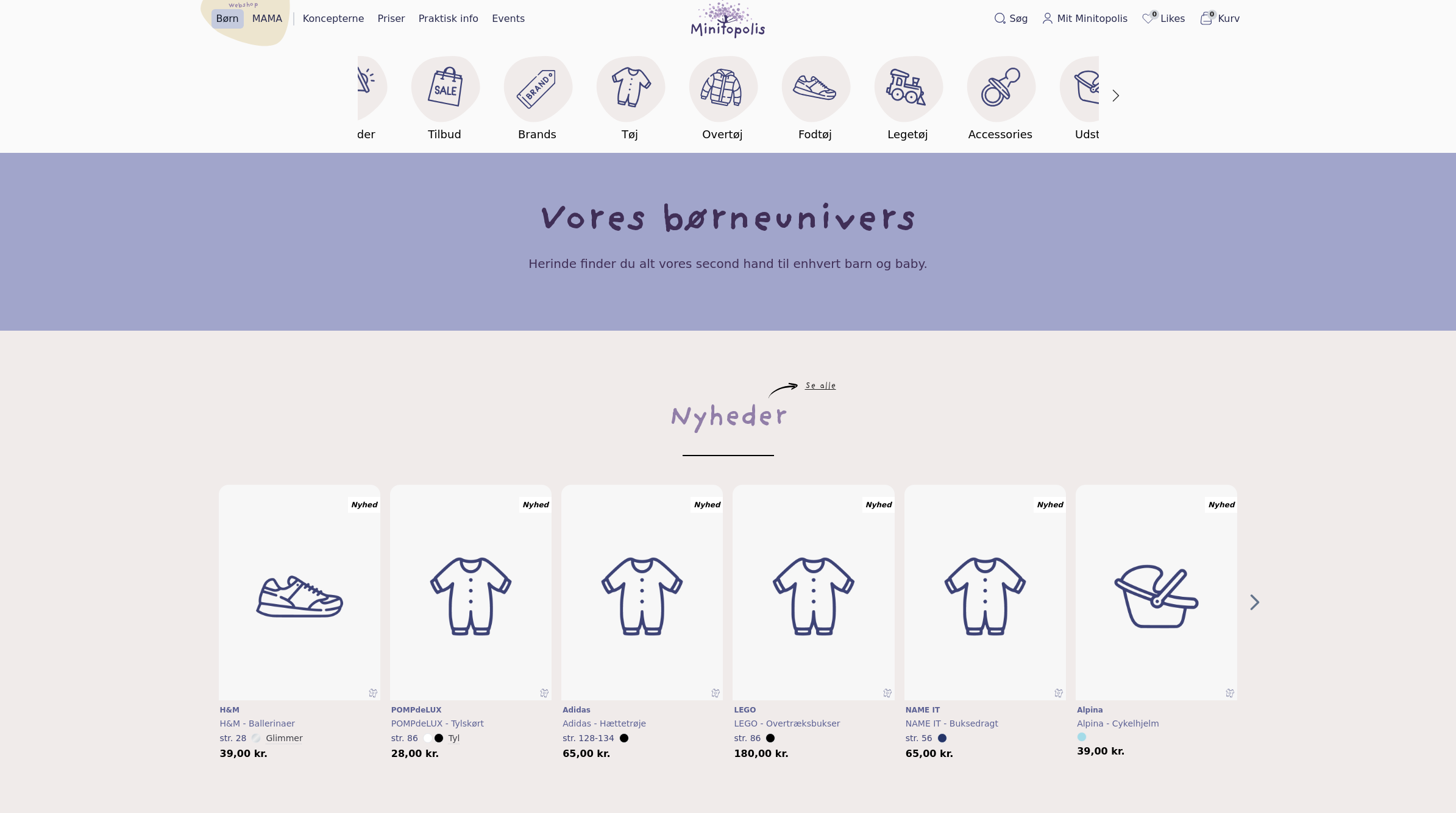
scroll to position [0, 0]
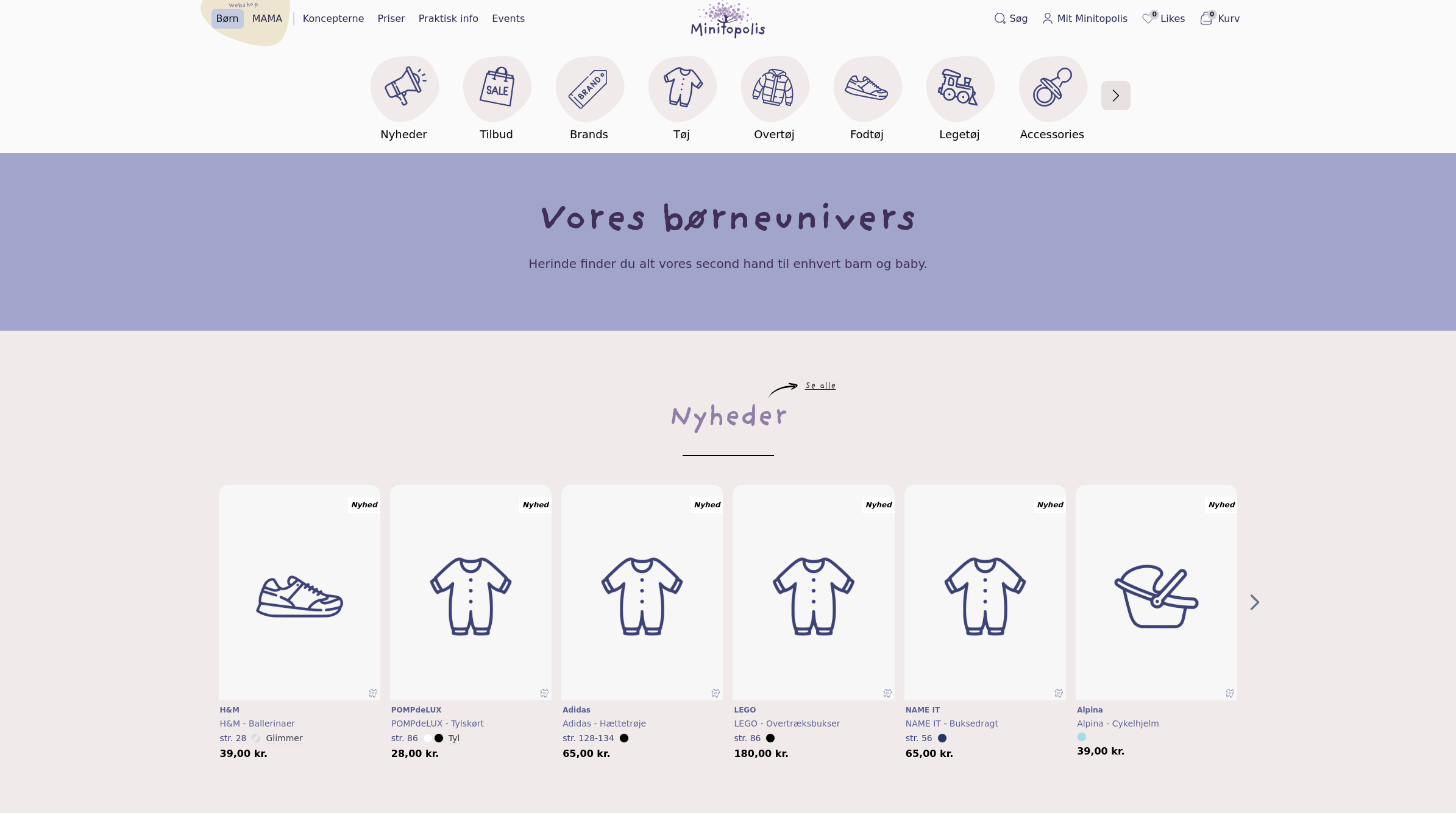
click at [1116, 98] on button "button" at bounding box center [1116, 95] width 26 height 71
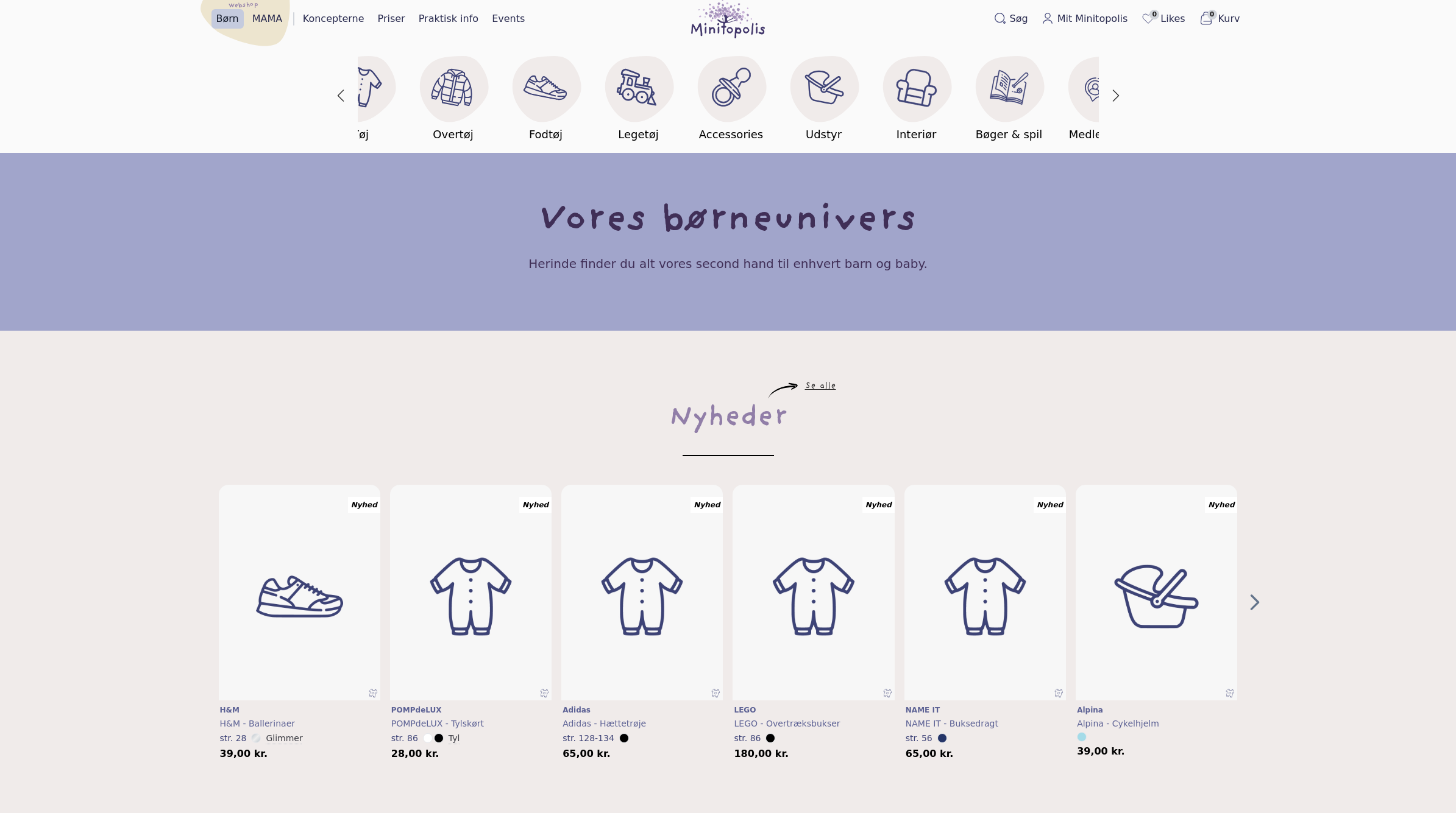
scroll to position [0, 370]
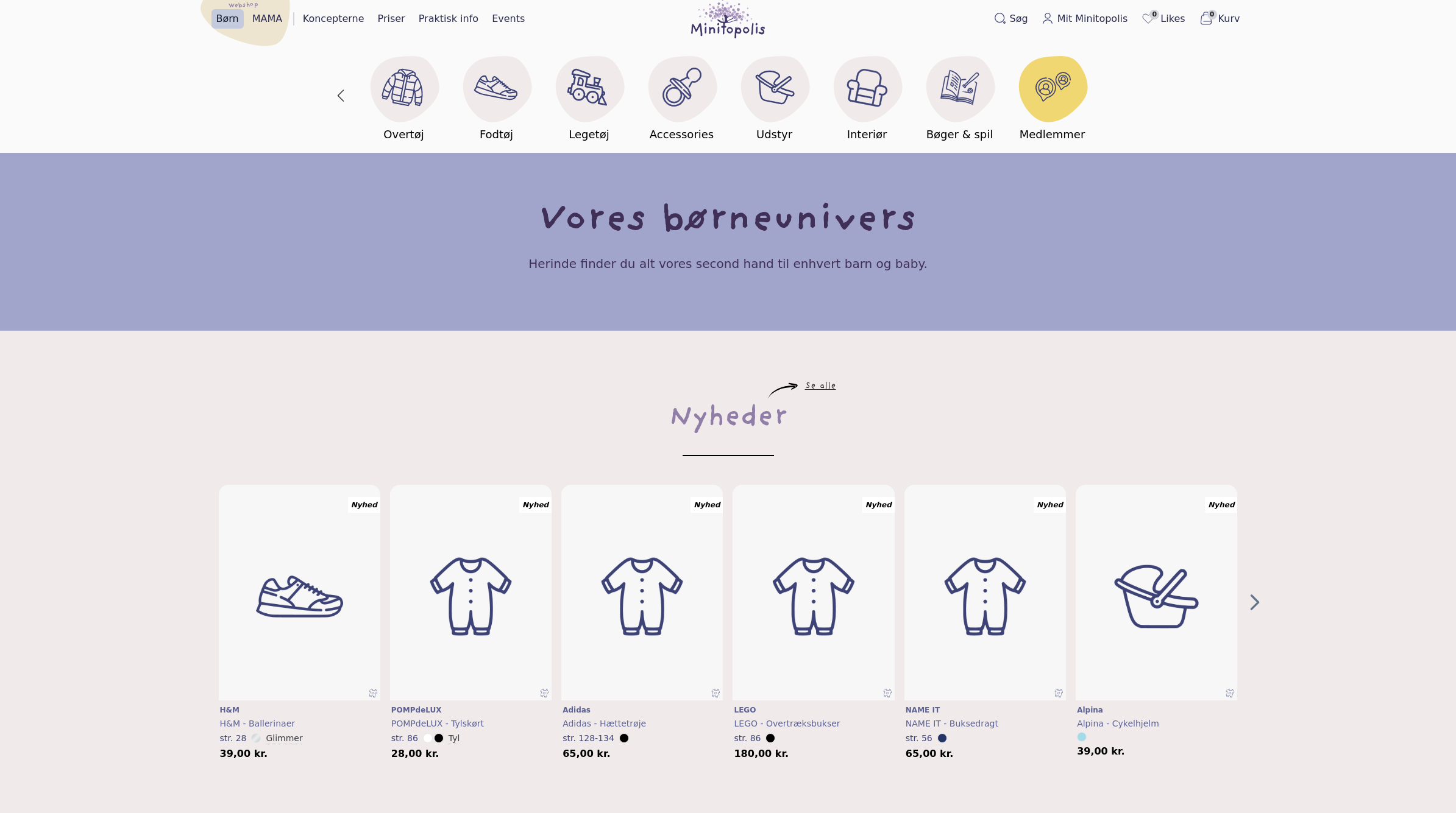
click at [1082, 101] on icon at bounding box center [1053, 89] width 69 height 66
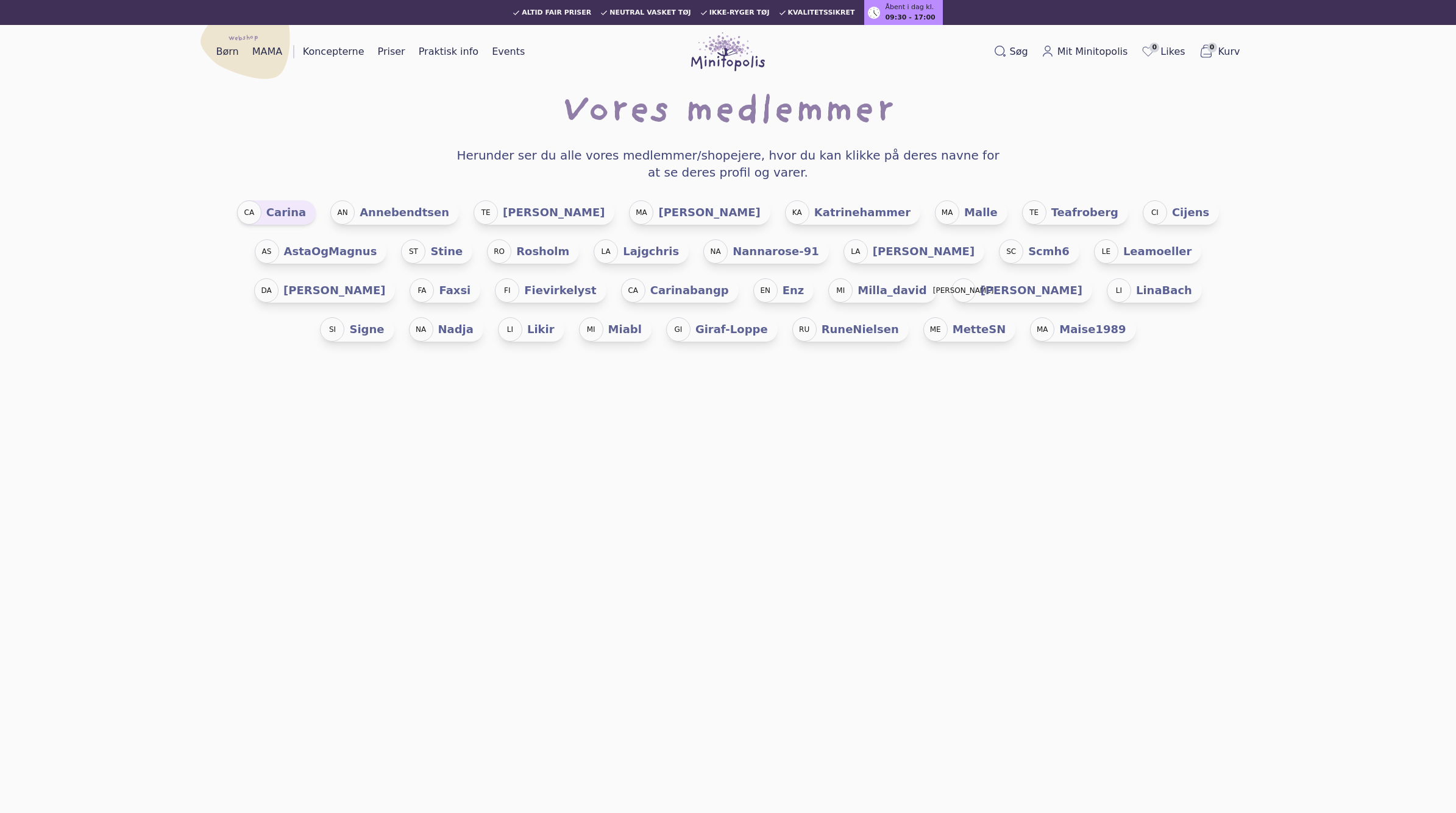
click at [280, 216] on h5 "Carina" at bounding box center [286, 212] width 39 height 17
click at [1059, 327] on h5 "maise1989" at bounding box center [1092, 329] width 66 height 17
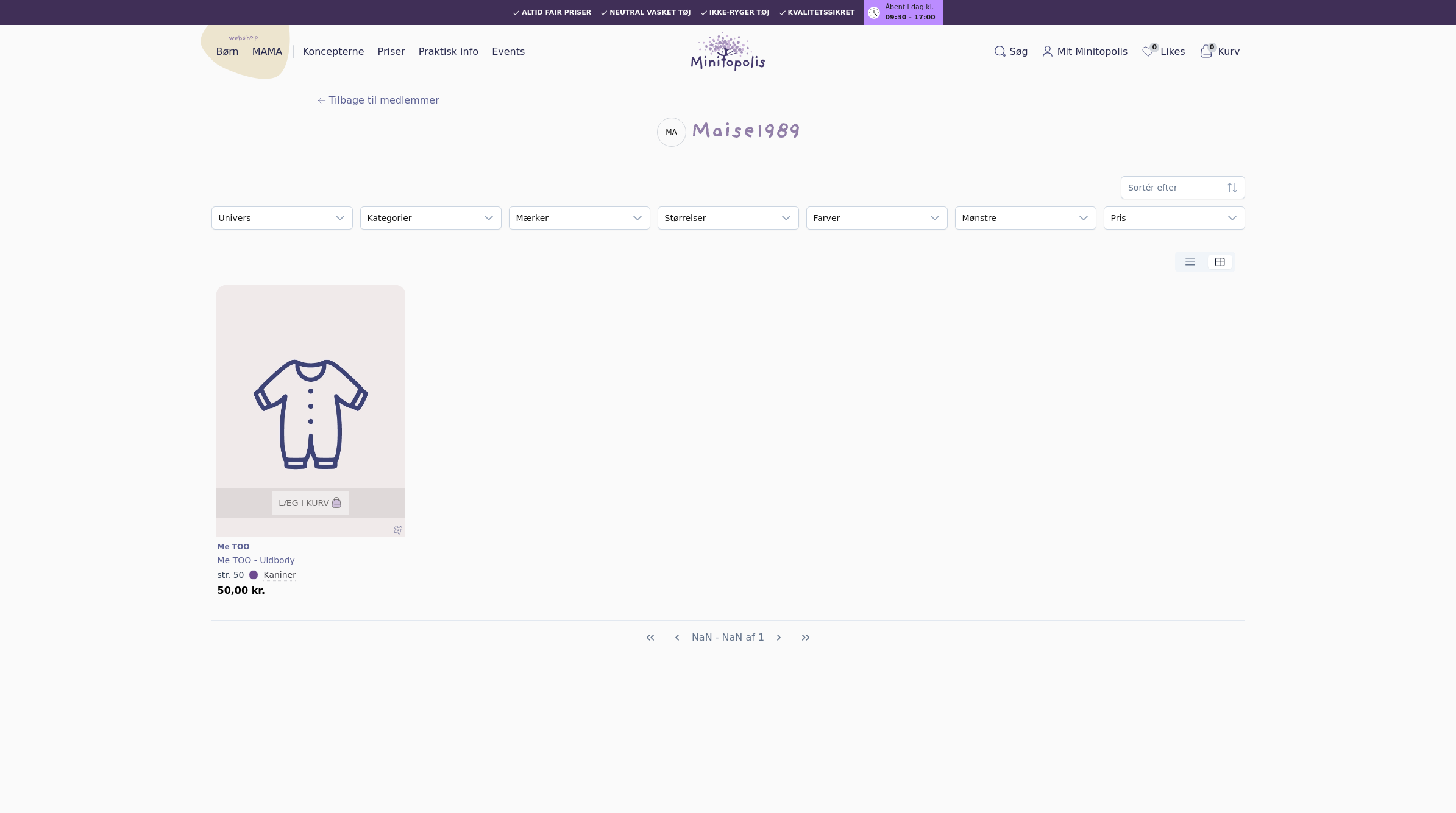
click at [262, 373] on img at bounding box center [310, 415] width 227 height 303
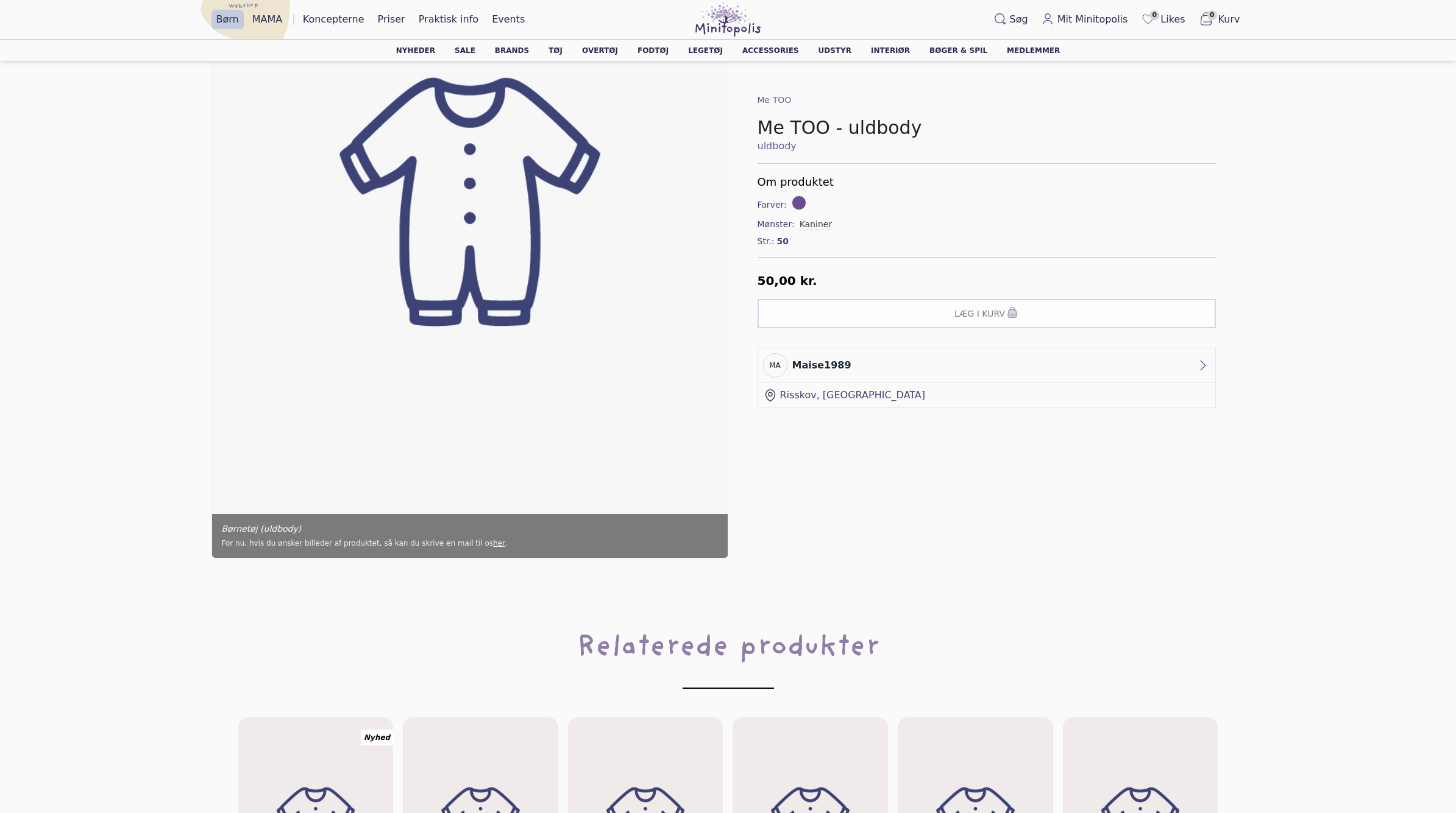
scroll to position [240, 0]
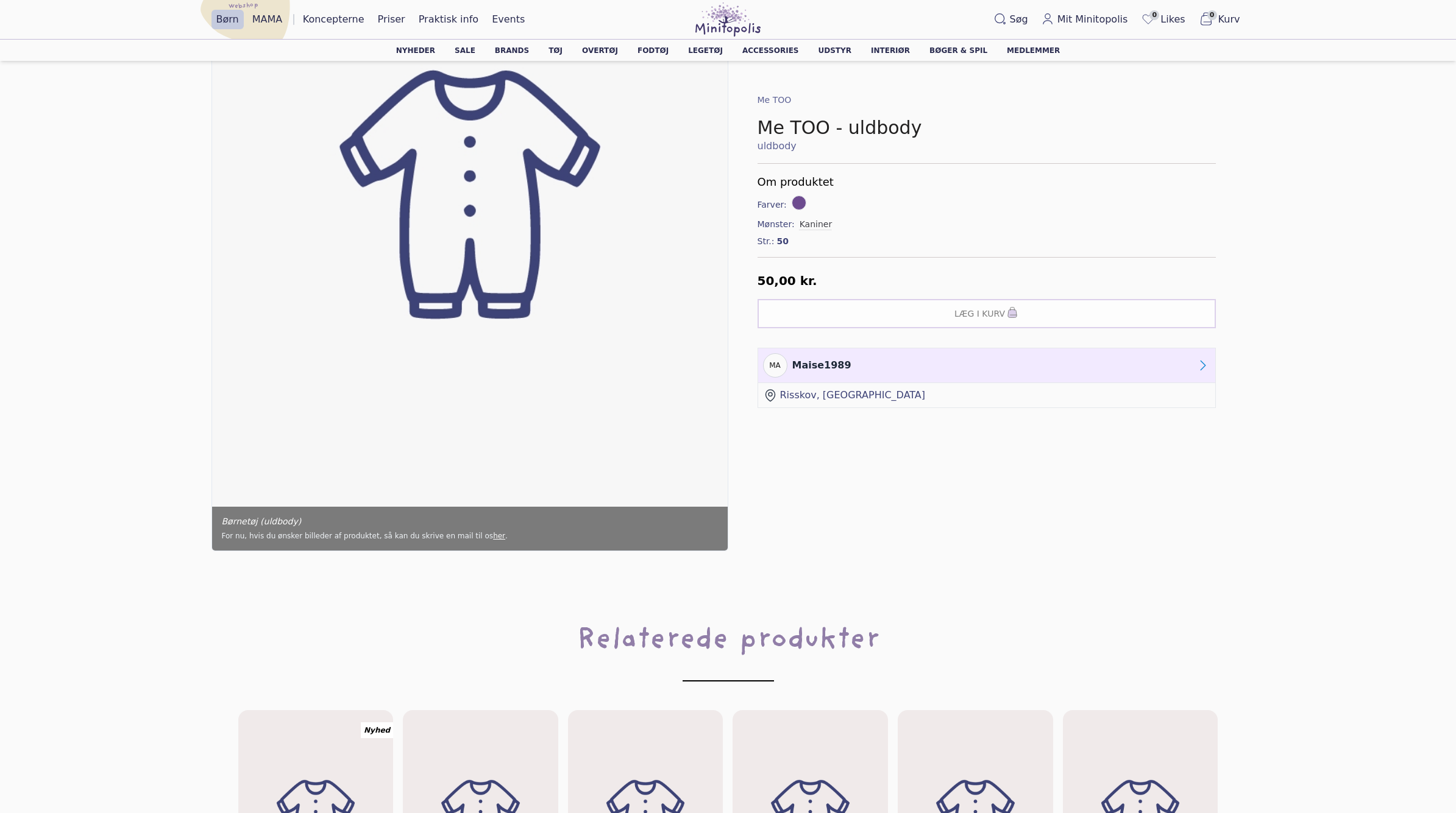
click at [947, 374] on link "MA maise1989" at bounding box center [986, 366] width 457 height 35
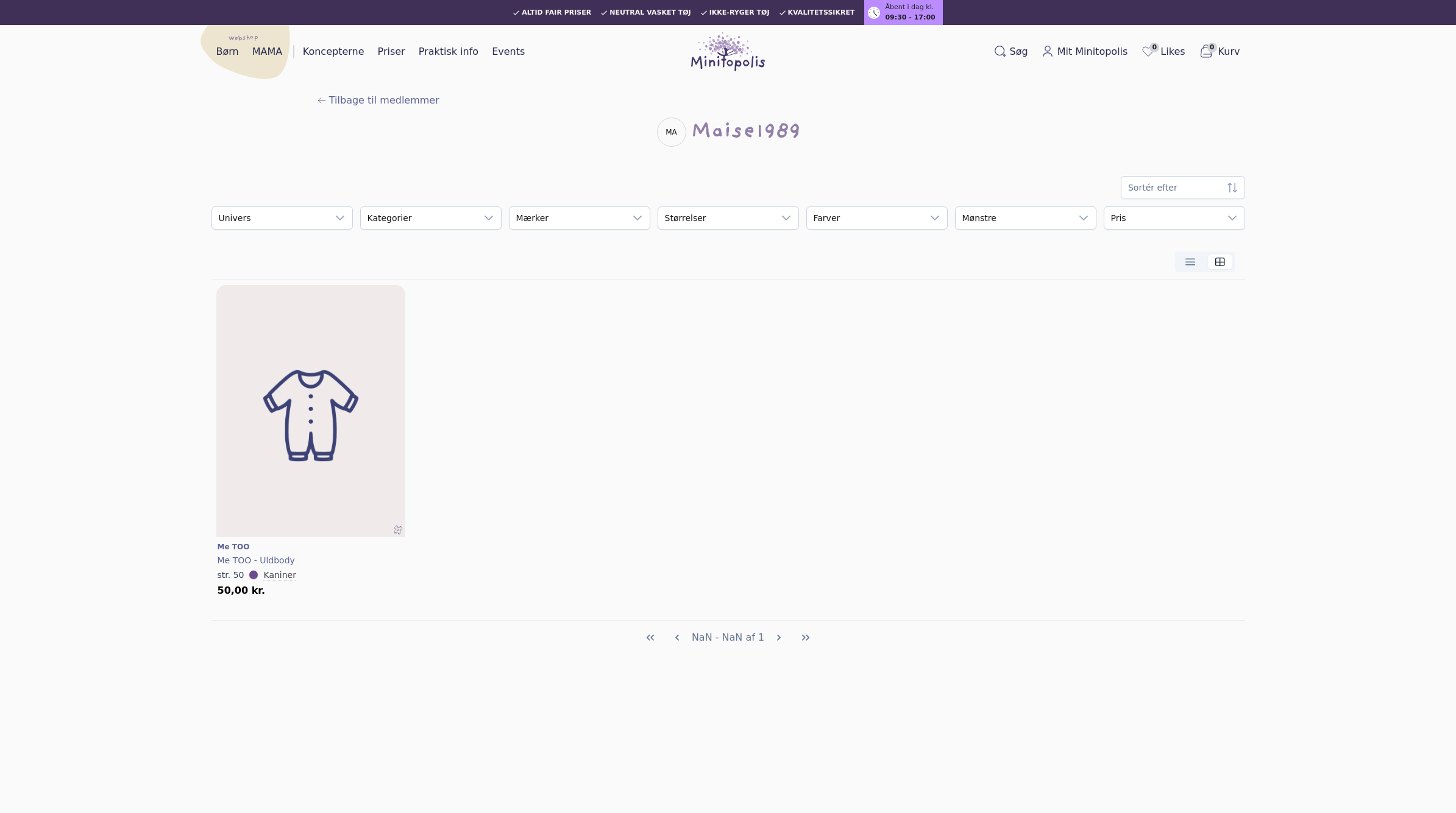
click at [384, 89] on div "Tilbage til medlemmer MA maise1989 Sortér efter empty Univers empty Kategorier …" at bounding box center [728, 398] width 1073 height 649
click at [383, 93] on span "Tilbage til medlemmer" at bounding box center [384, 101] width 110 height 15
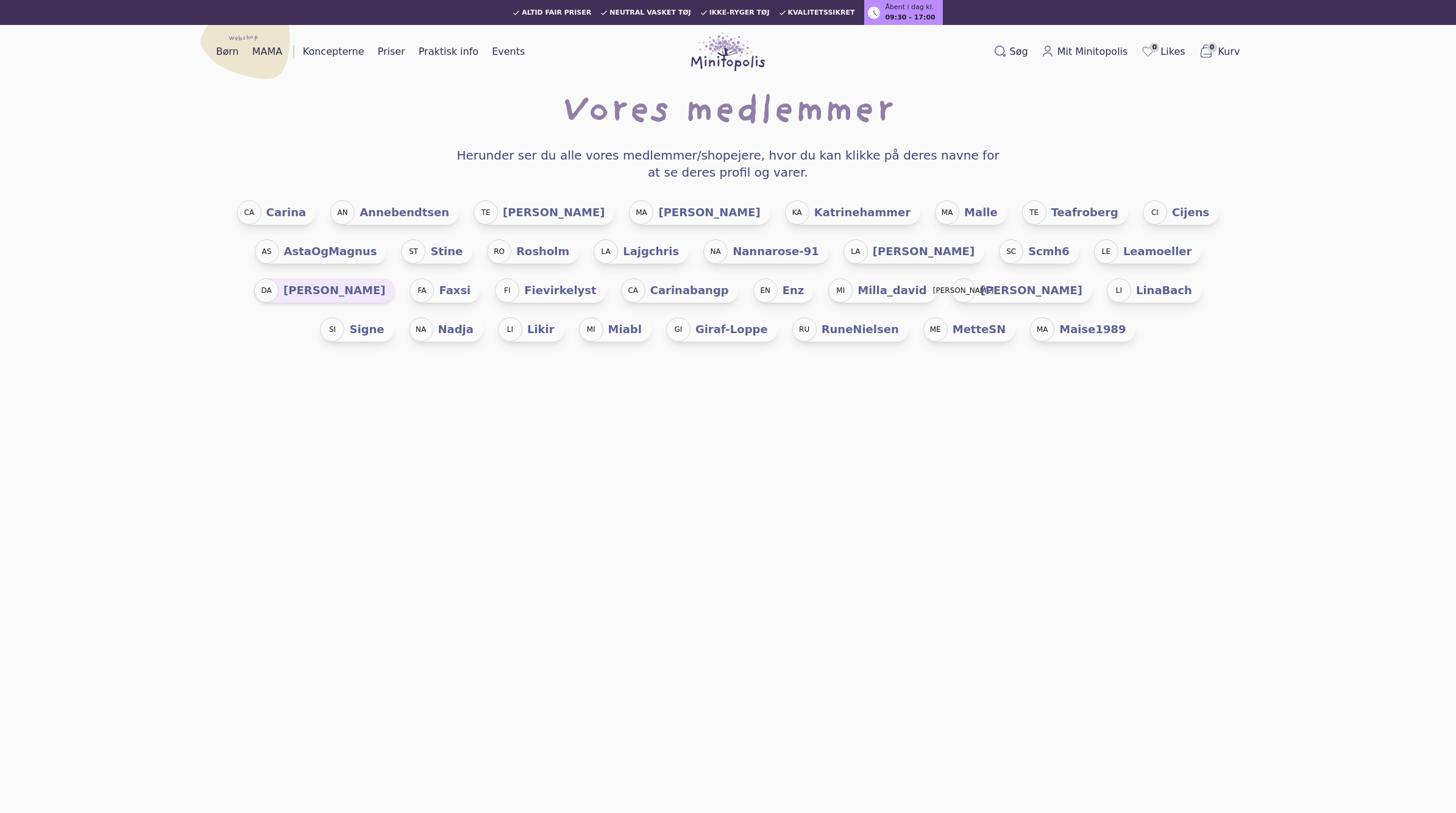
click at [278, 278] on div "DA" at bounding box center [266, 290] width 24 height 24
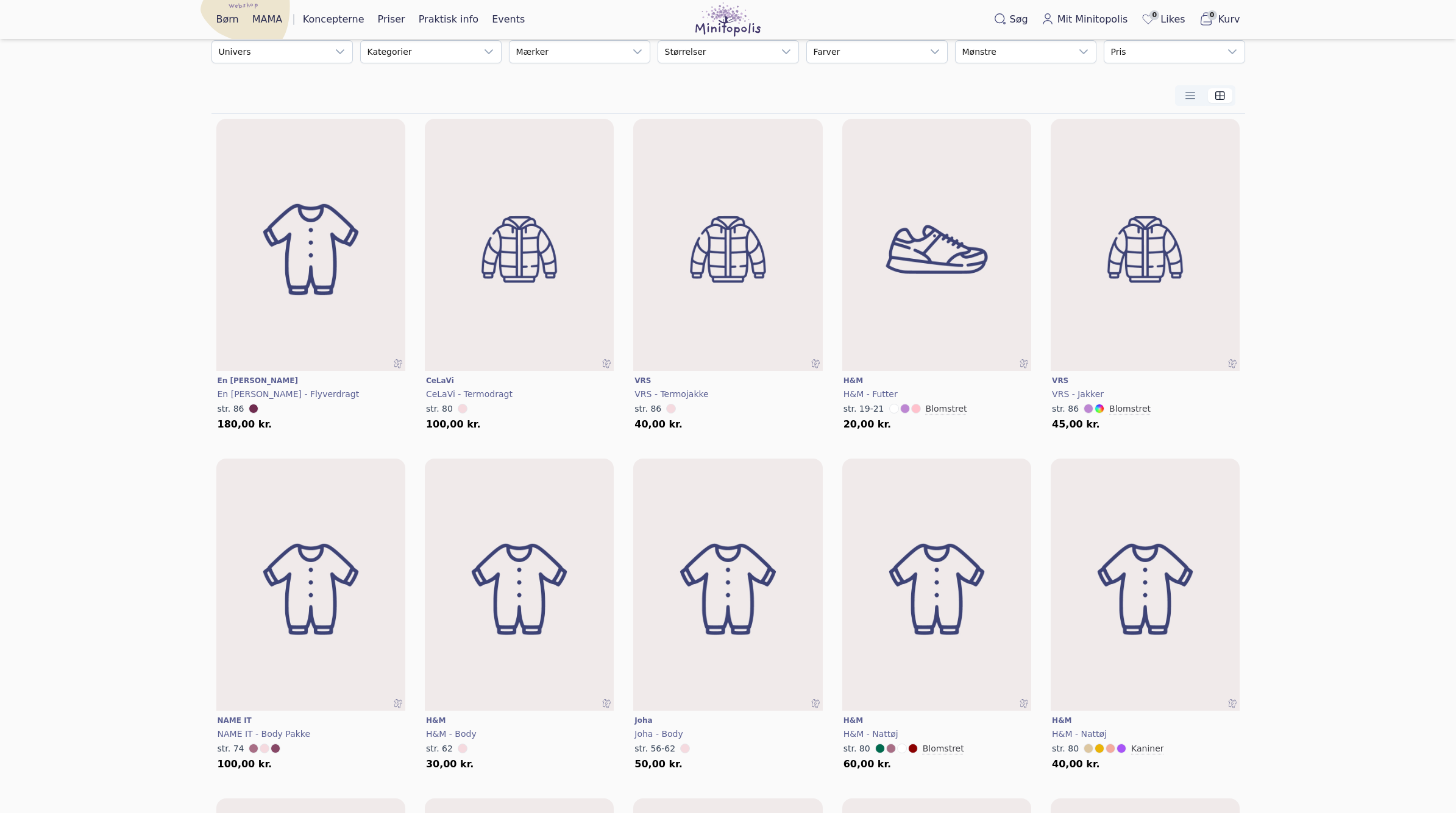
scroll to position [162, 0]
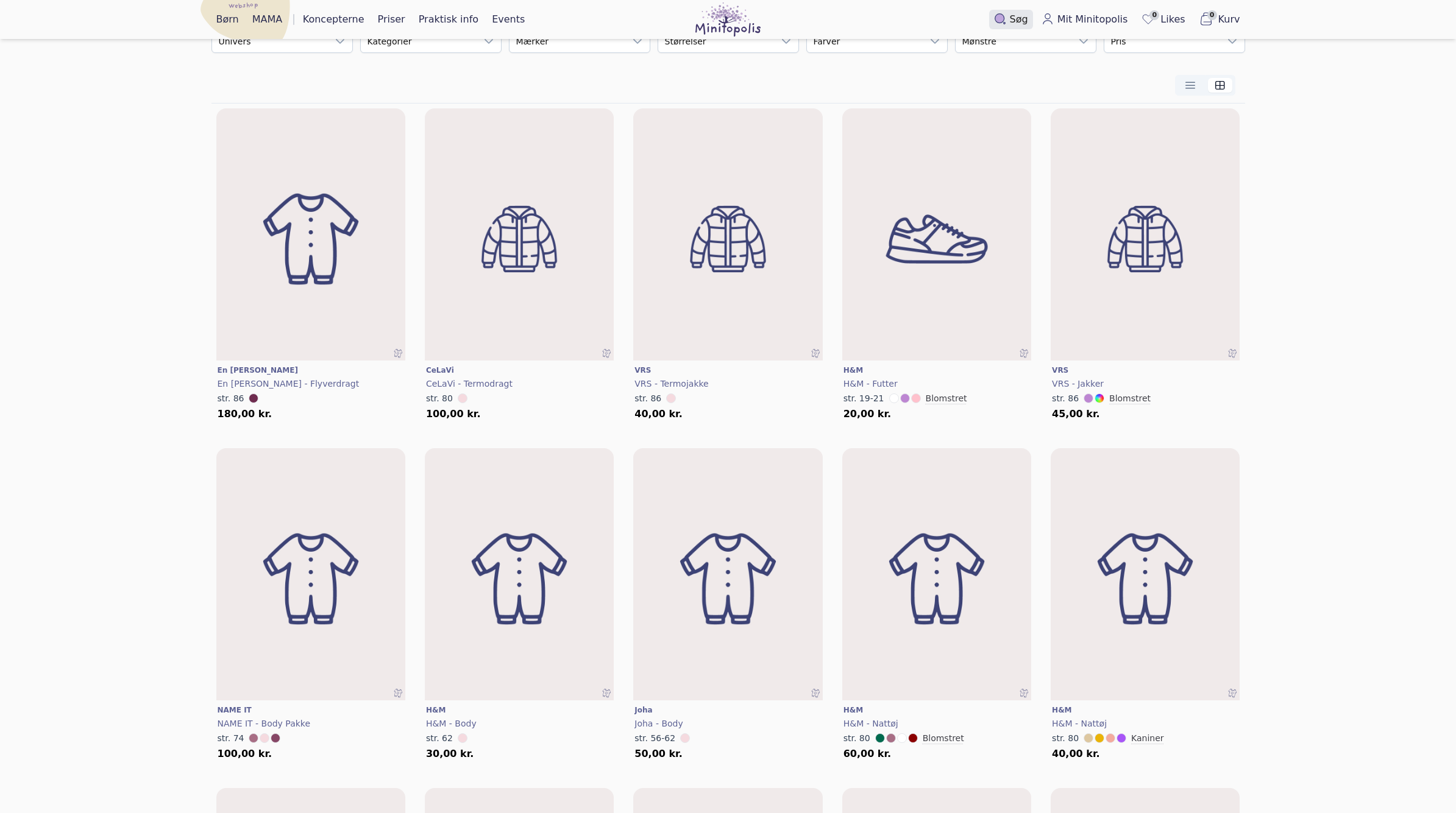
click at [1006, 15] on icon at bounding box center [1000, 19] width 12 height 12
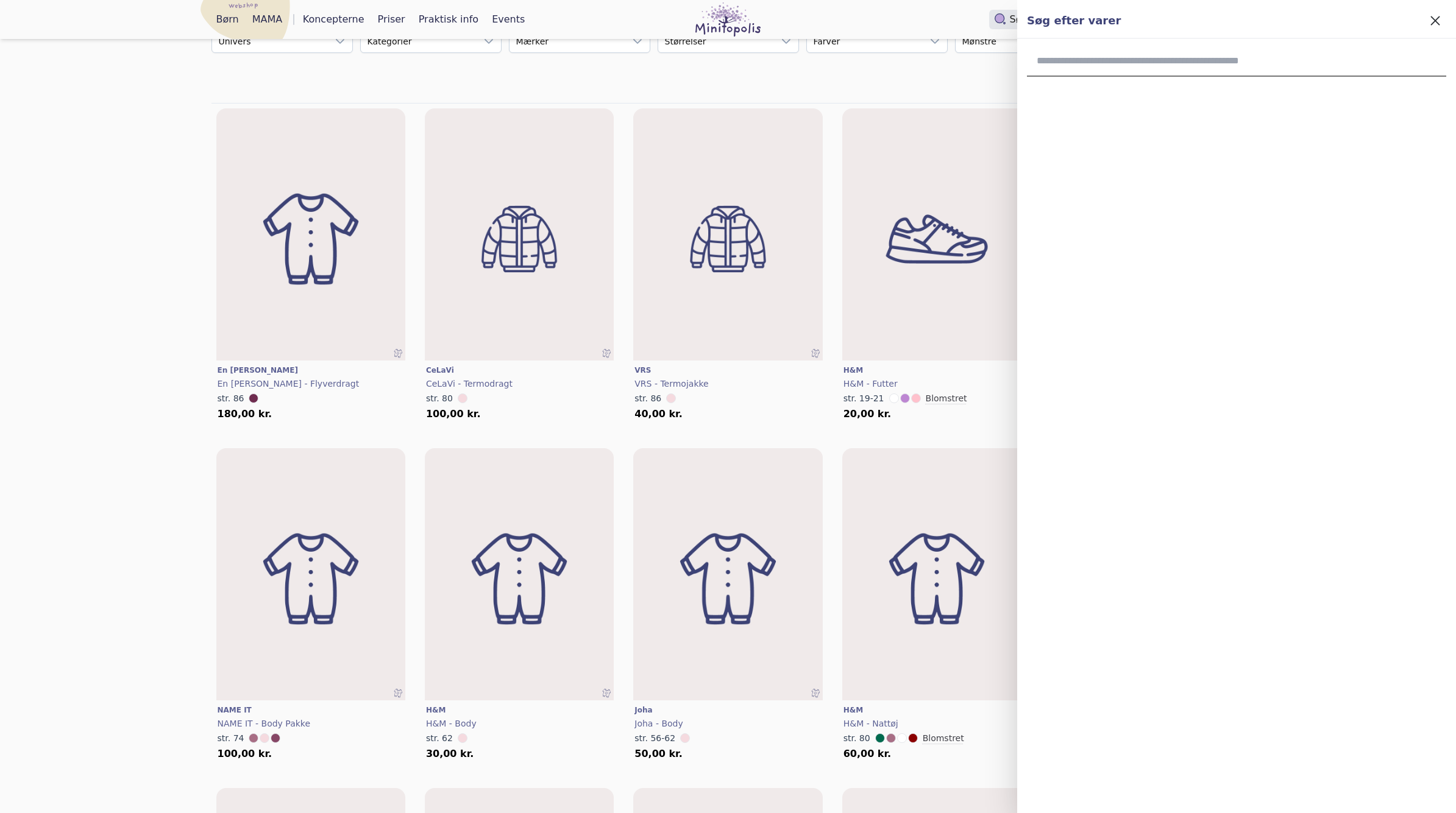
click at [1004, 18] on icon at bounding box center [999, 18] width 9 height 9
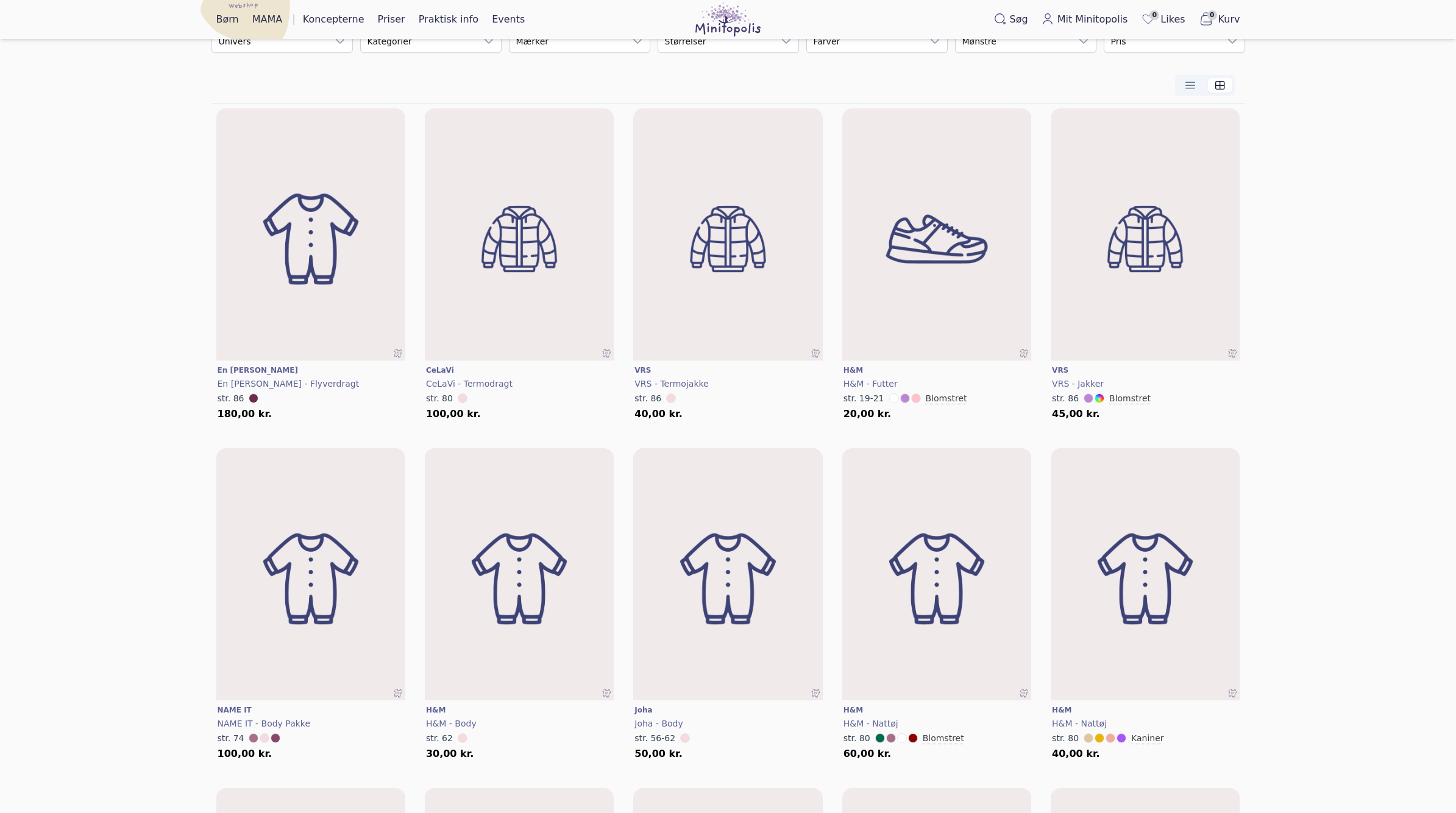
click at [719, 12] on img at bounding box center [728, 20] width 65 height 34
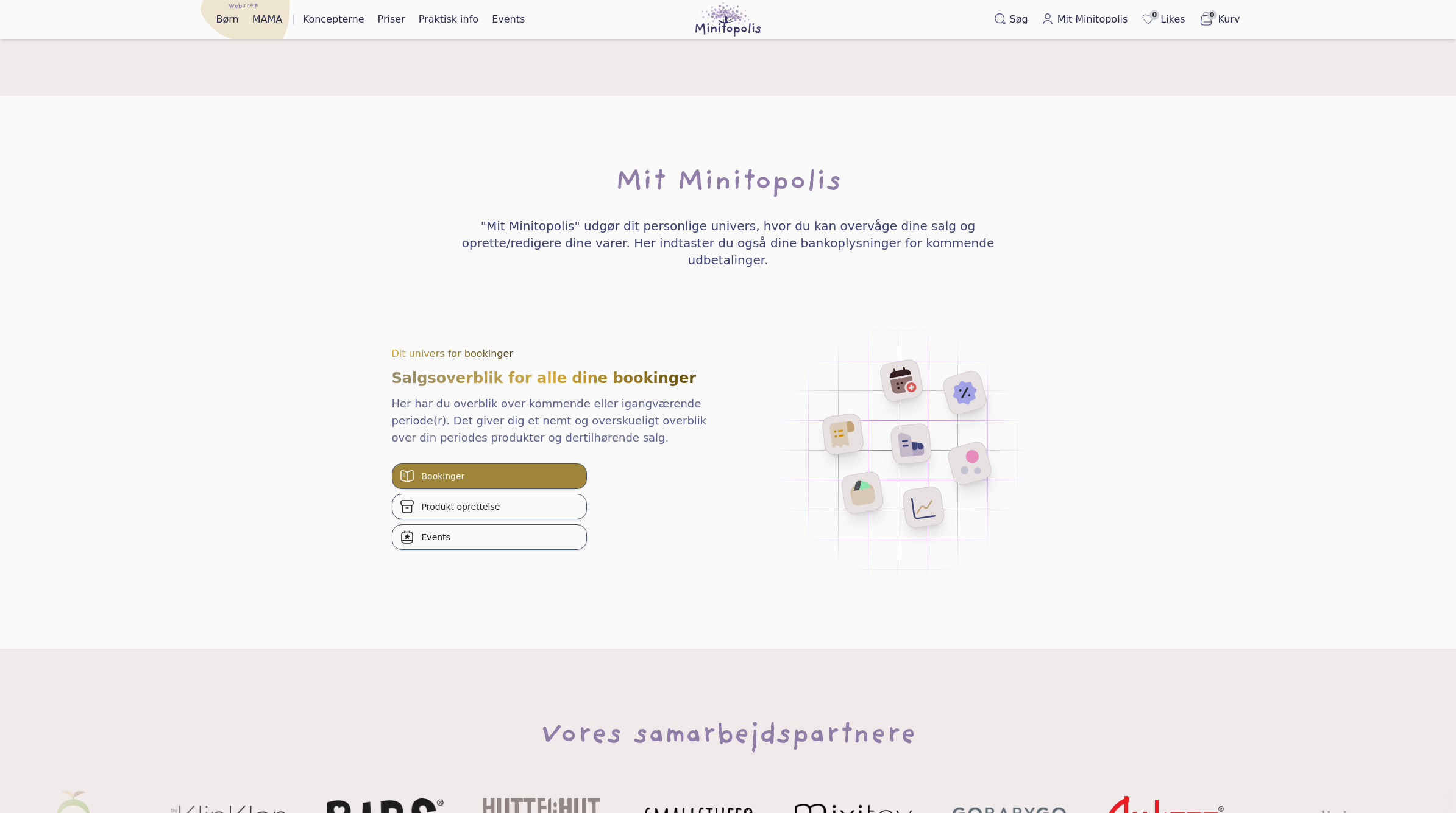
scroll to position [2084, 0]
click at [446, 463] on div "Bookinger Produkt oprettelse Events" at bounding box center [490, 506] width 195 height 87
click at [465, 493] on button "Produkt oprettelse" at bounding box center [490, 506] width 195 height 26
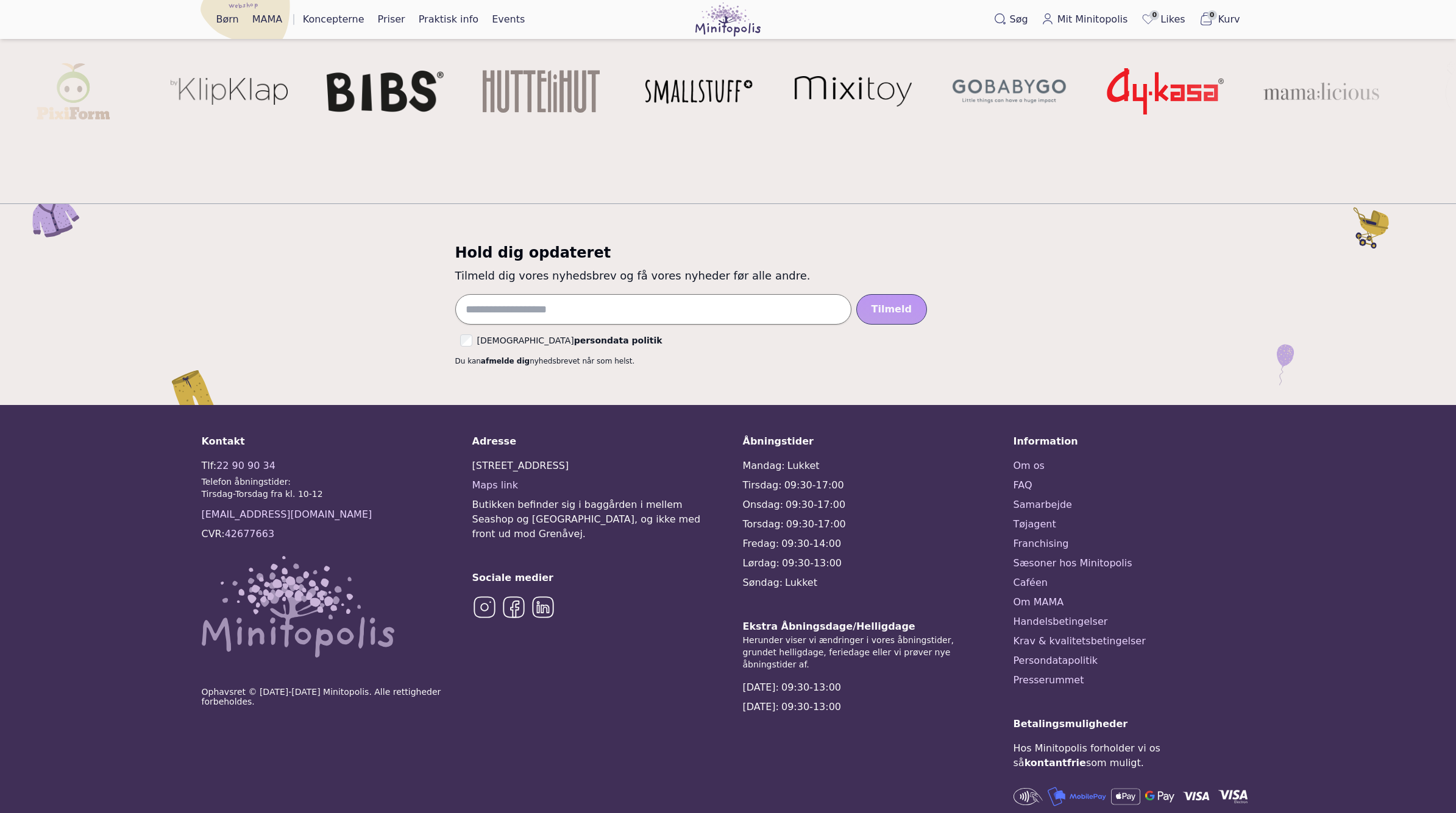
scroll to position [2811, 0]
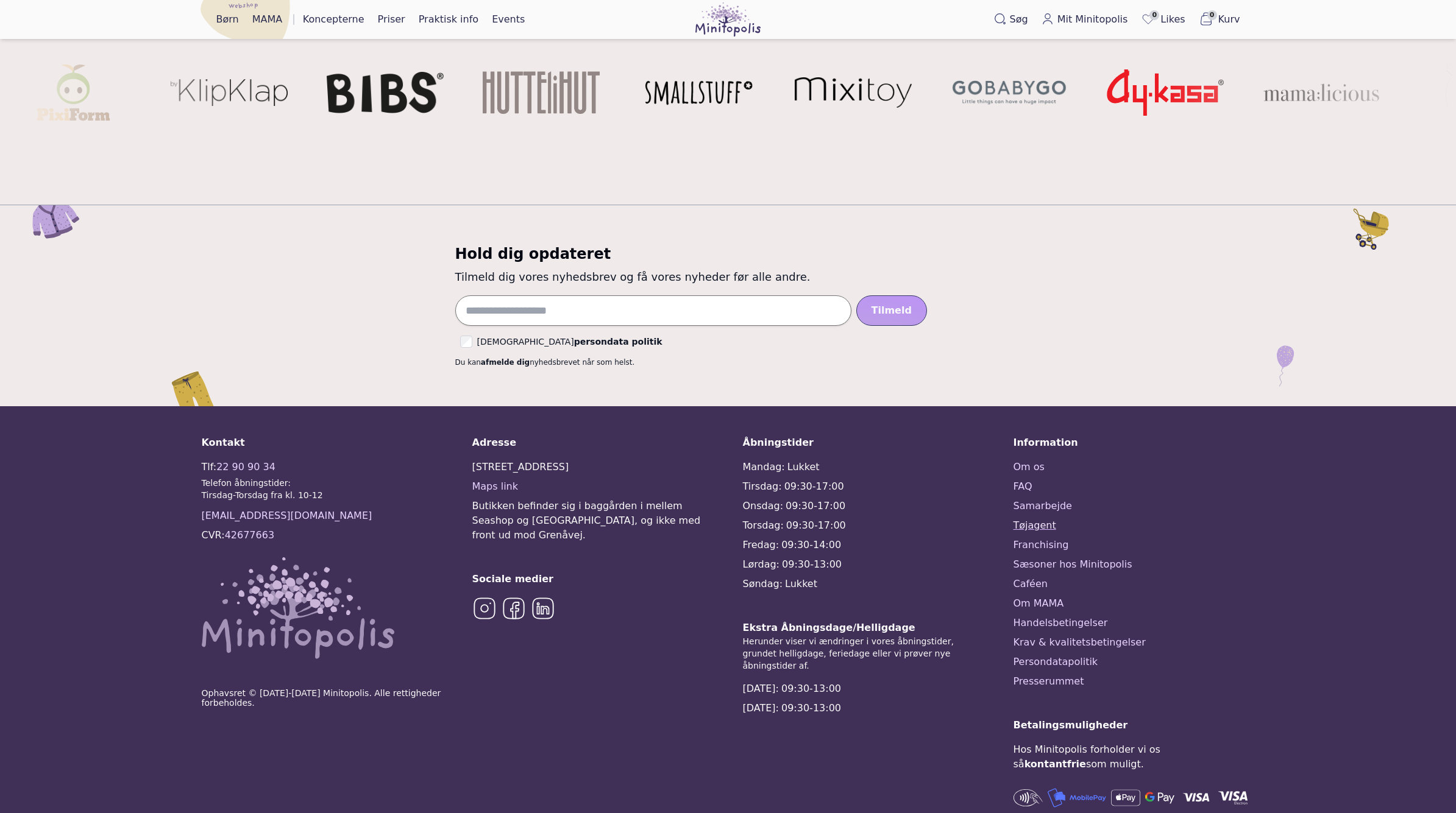
click at [1042, 519] on link "Tøjagent" at bounding box center [1134, 526] width 241 height 15
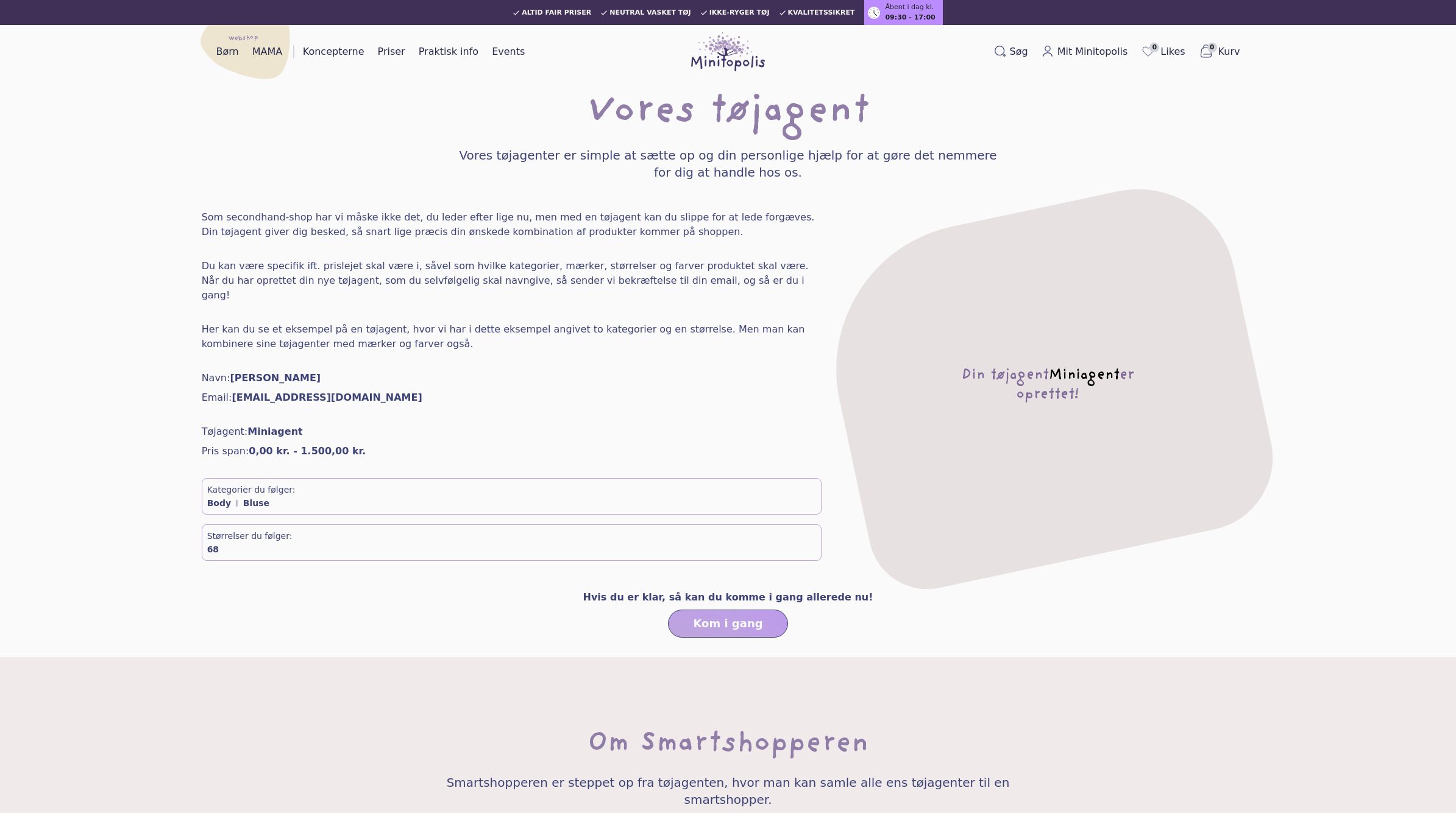
click at [447, 483] on div "Kategorier du følger:" at bounding box center [511, 489] width 609 height 12
click at [261, 544] on div "68" at bounding box center [511, 550] width 609 height 12
click at [271, 530] on div "Størrelser du følger:" at bounding box center [511, 536] width 609 height 12
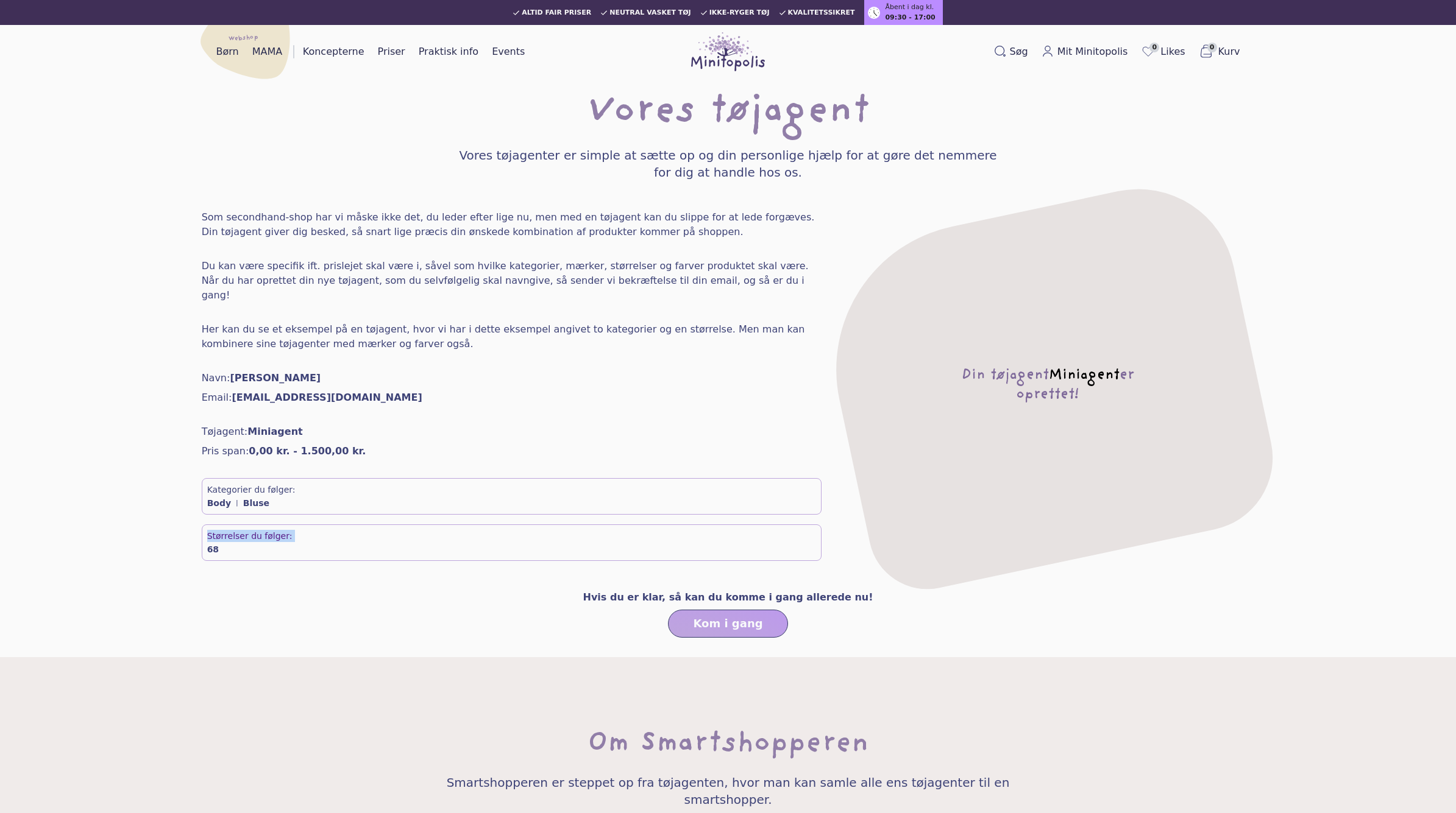
drag, startPoint x: 271, startPoint y: 520, endPoint x: 261, endPoint y: 523, distance: 10.4
click at [271, 530] on div "Størrelser du følger:" at bounding box center [511, 536] width 609 height 12
click at [231, 544] on div "68" at bounding box center [511, 550] width 609 height 12
click at [727, 371] on div "Navn: Helle Hansen Email: helle.hansen@test.dk" at bounding box center [511, 388] width 620 height 34
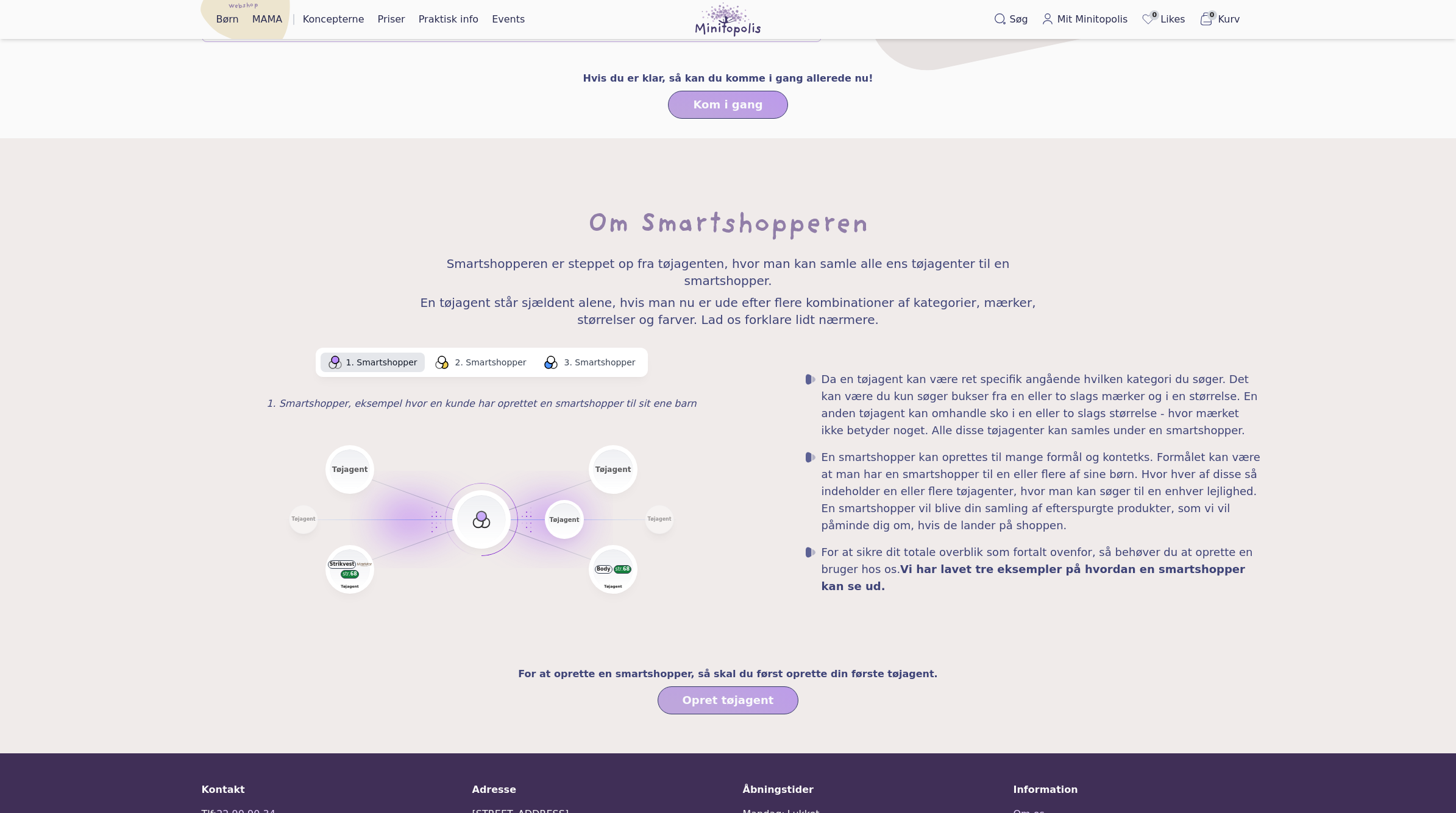
scroll to position [665, 0]
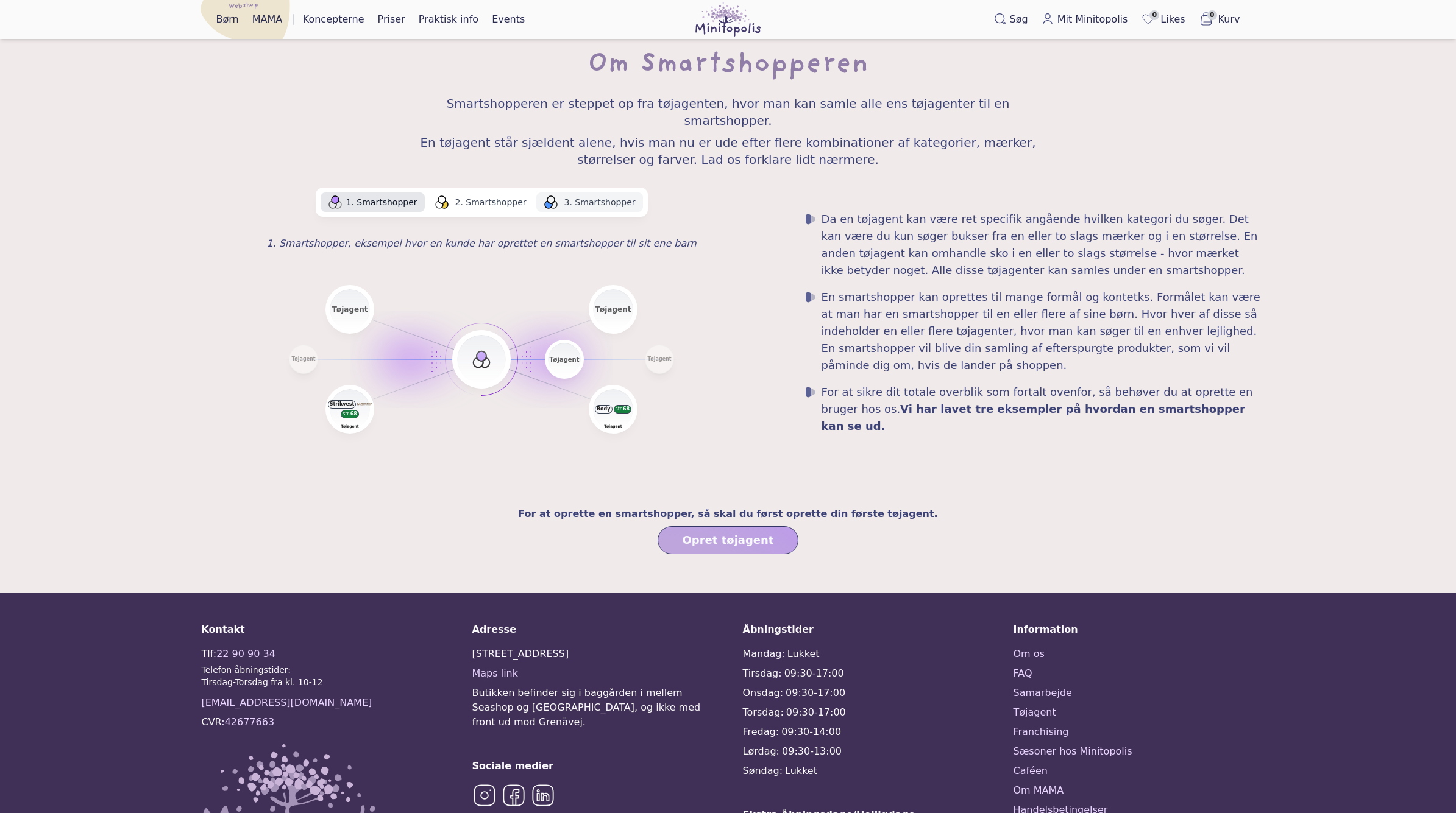
click at [614, 196] on span "3. Smartshopper" at bounding box center [599, 202] width 71 height 12
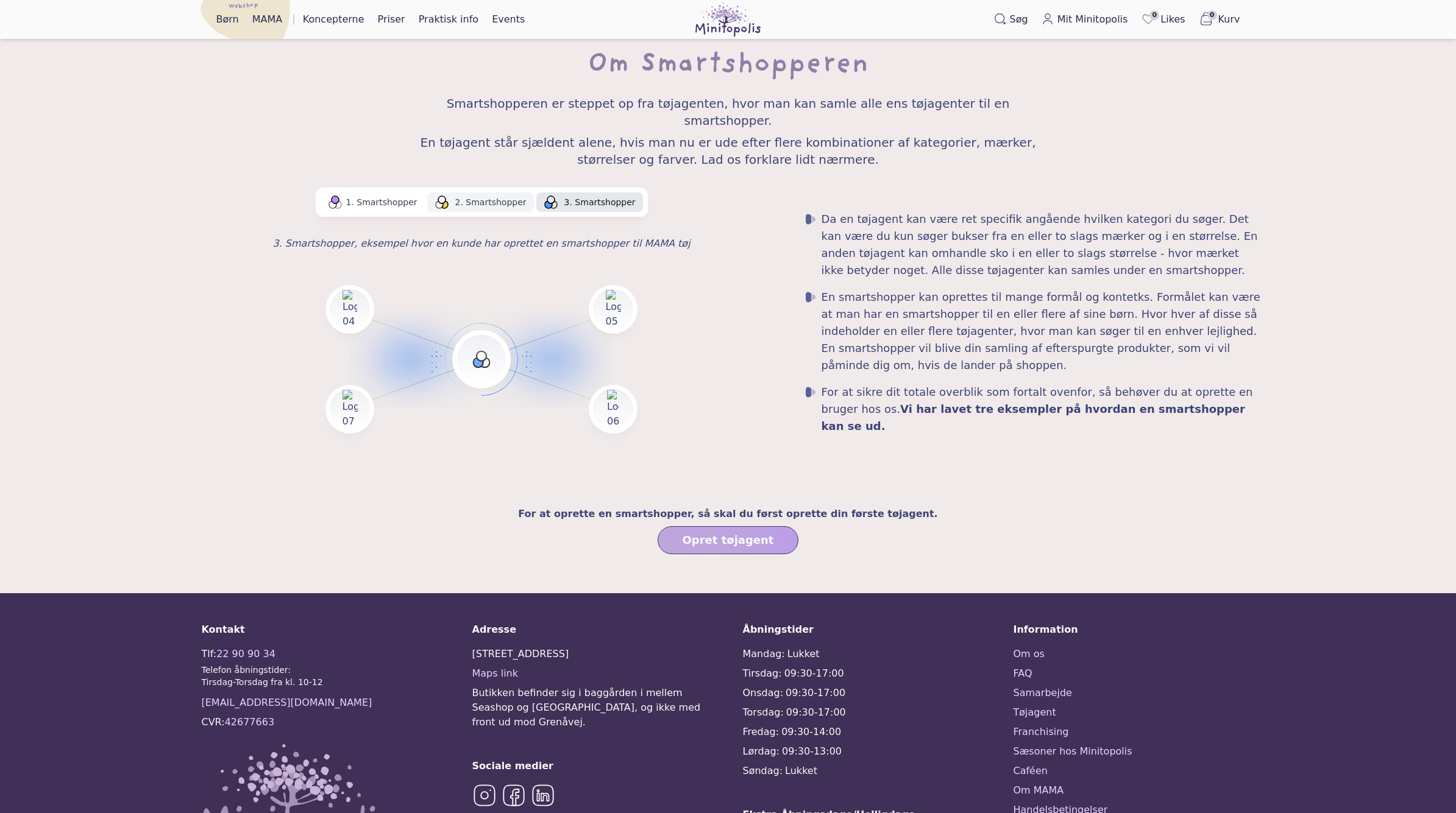
click at [507, 188] on div "1. Smartshopper 2. Smartshopper 3. Smartshopper" at bounding box center [481, 202] width 332 height 29
click at [507, 196] on span "2. Smartshopper" at bounding box center [490, 202] width 71 height 12
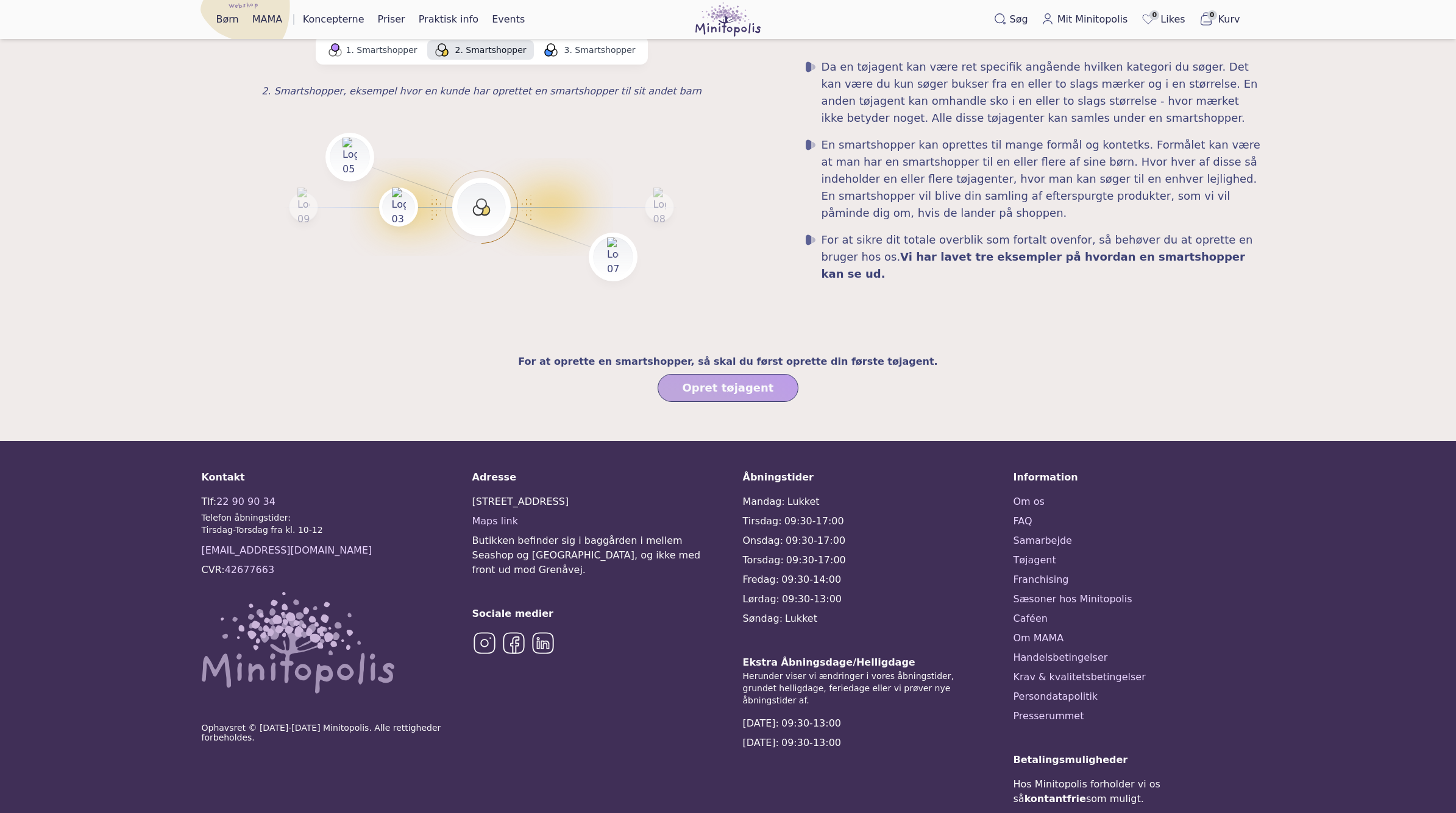
scroll to position [833, 0]
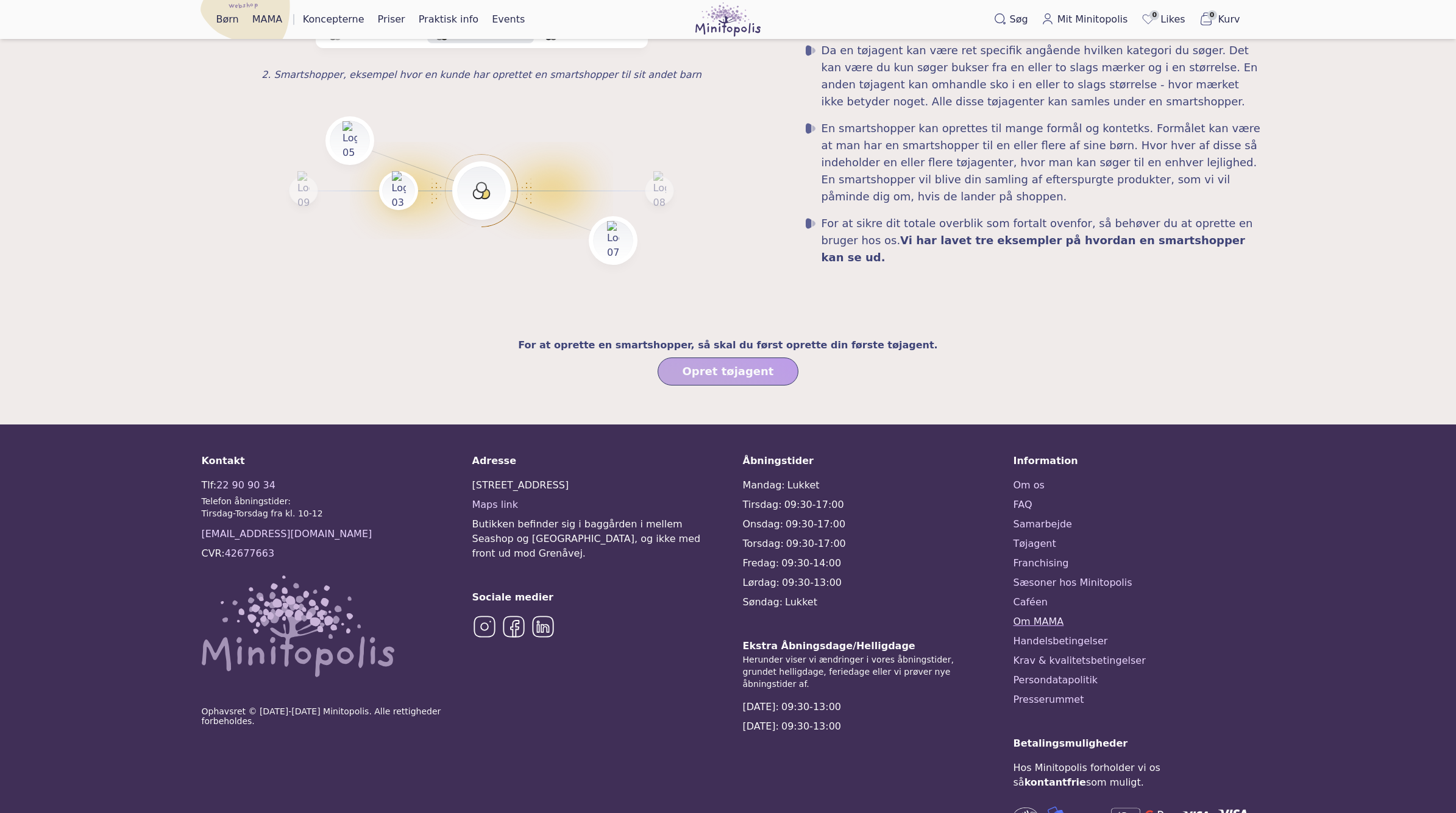
click at [1031, 615] on link "Om MAMA" at bounding box center [1134, 622] width 241 height 15
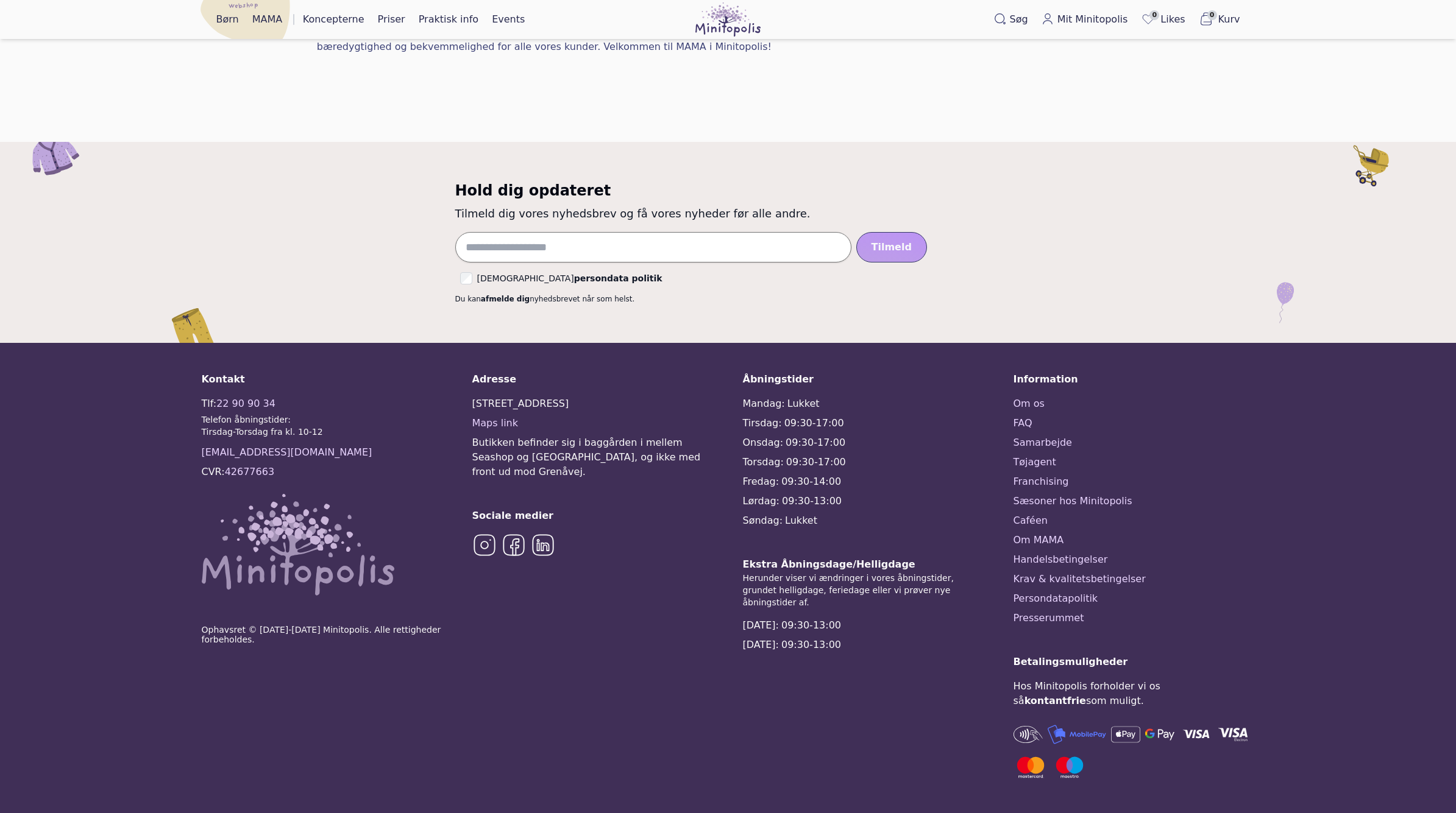
scroll to position [776, 0]
click at [1037, 401] on link "Om os" at bounding box center [1134, 405] width 241 height 15
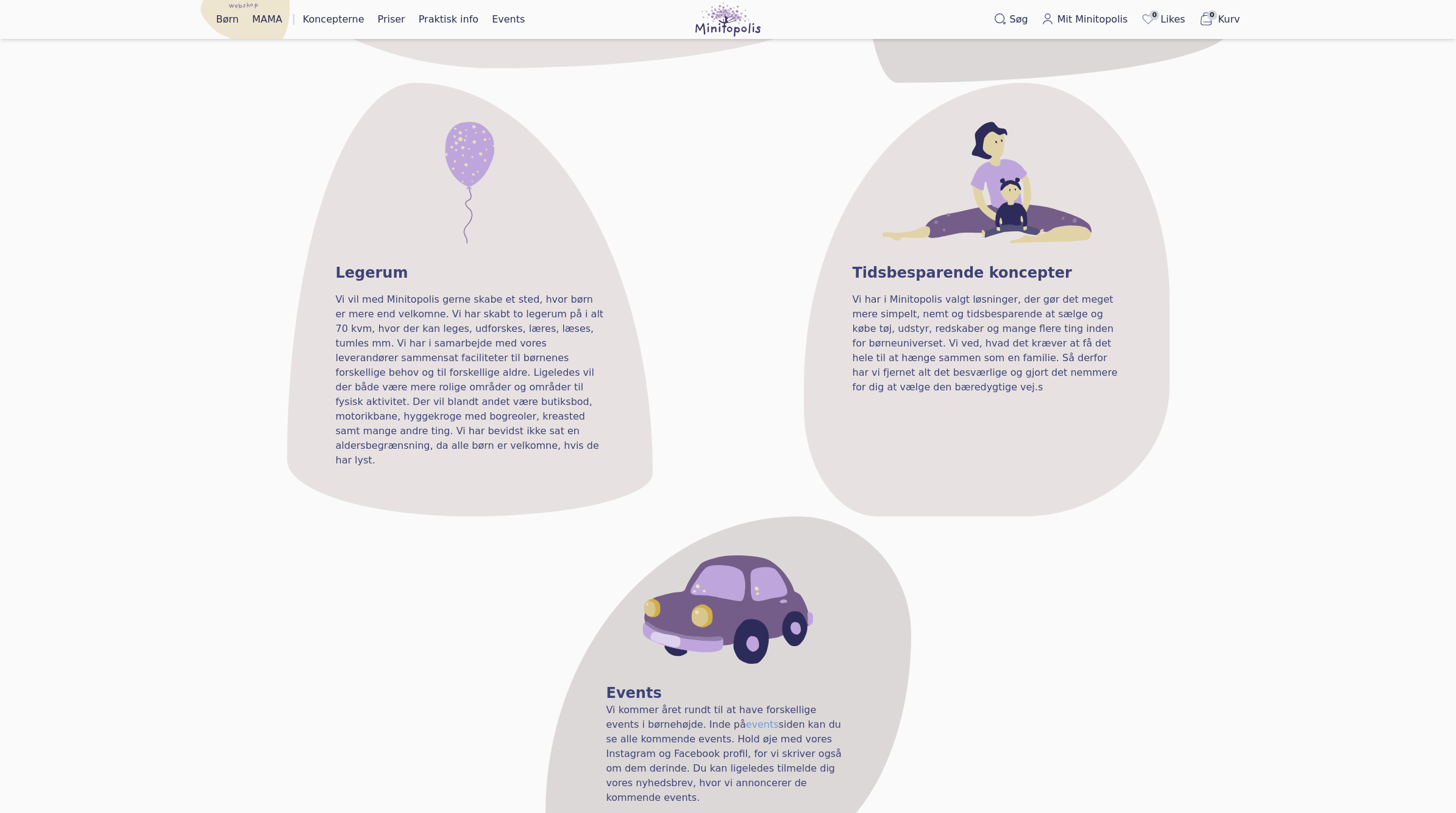
scroll to position [1390, 0]
click at [707, 11] on img at bounding box center [728, 20] width 65 height 34
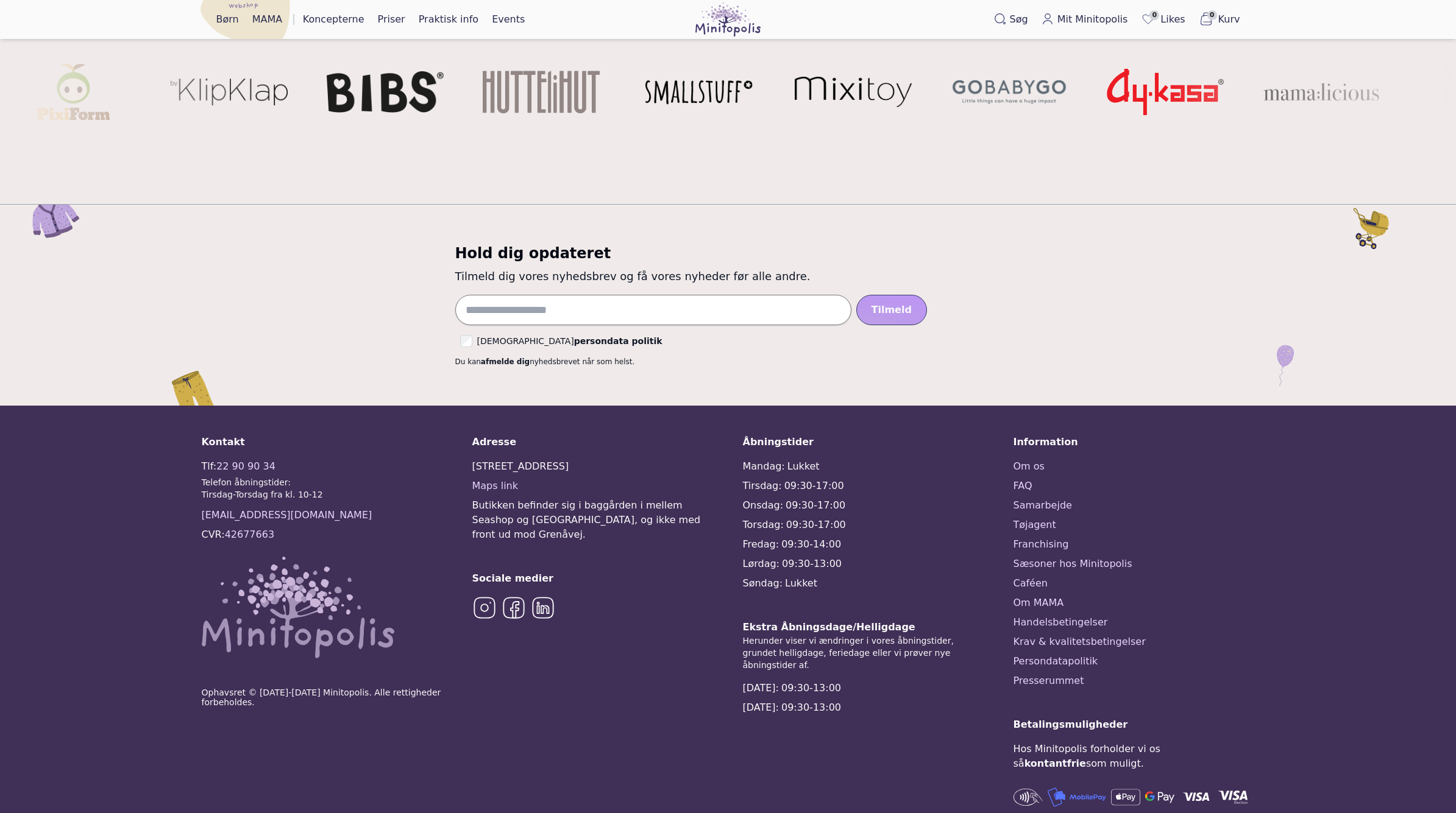
scroll to position [2811, 0]
click at [1010, 435] on div "Kontakt Tlf: 22 90 90 34 Telefon åbningstider: Tirsdag-Torsdag fra kl. 10-12 ko…" at bounding box center [728, 641] width 1053 height 412
click at [1019, 460] on link "Om os" at bounding box center [1134, 467] width 241 height 15
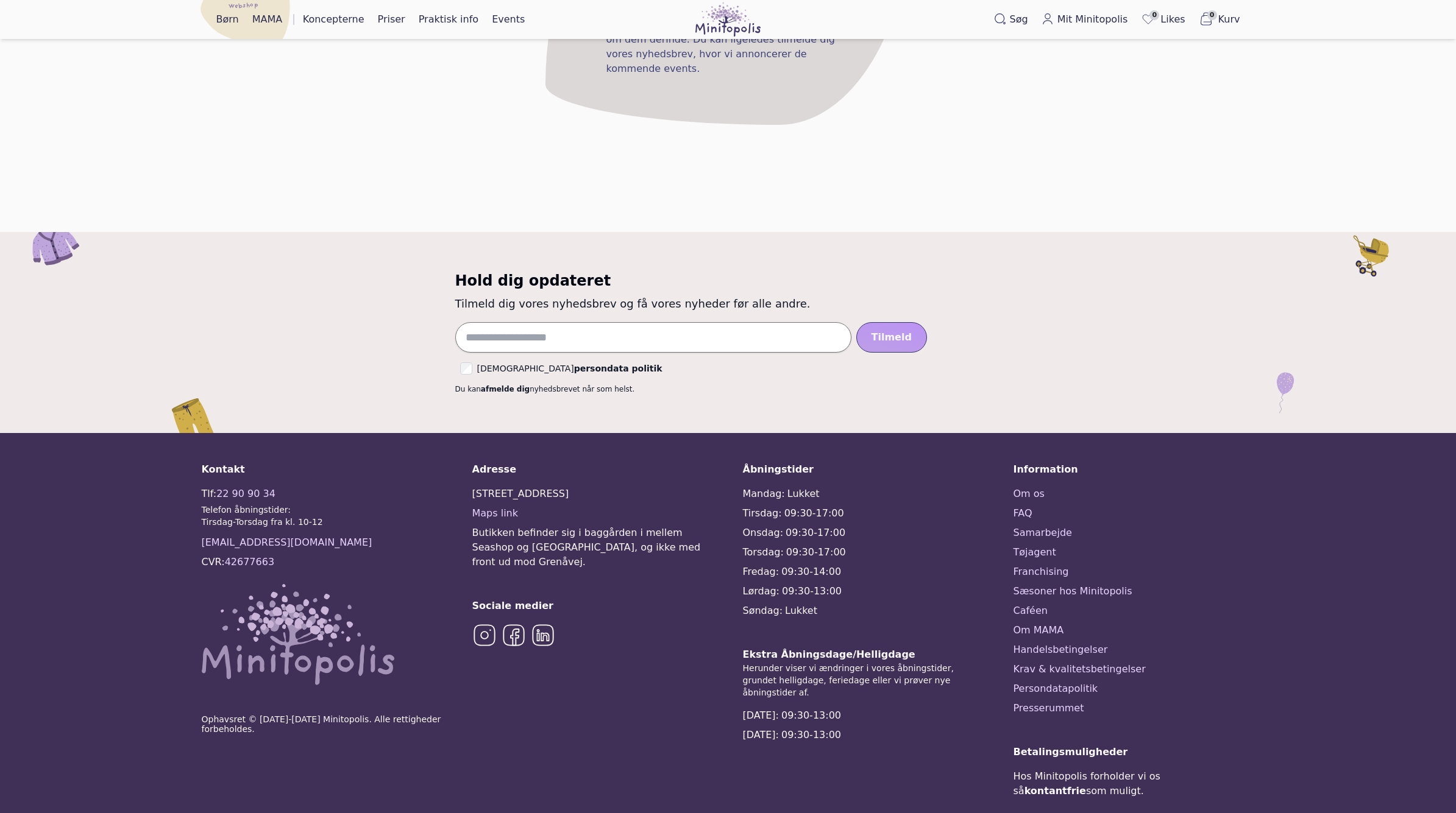
scroll to position [2118, 0]
drag, startPoint x: 868, startPoint y: 568, endPoint x: 897, endPoint y: 609, distance: 50.2
click at [897, 648] on div "Ekstra Åbningsdage/Helligdage Herunder viser vi ændringer i vores åbningstider,…" at bounding box center [863, 695] width 241 height 95
click at [898, 709] on div "[DATE]: 09:30-13:00" at bounding box center [863, 716] width 241 height 15
click at [1037, 702] on link "Presserummet" at bounding box center [1134, 709] width 241 height 15
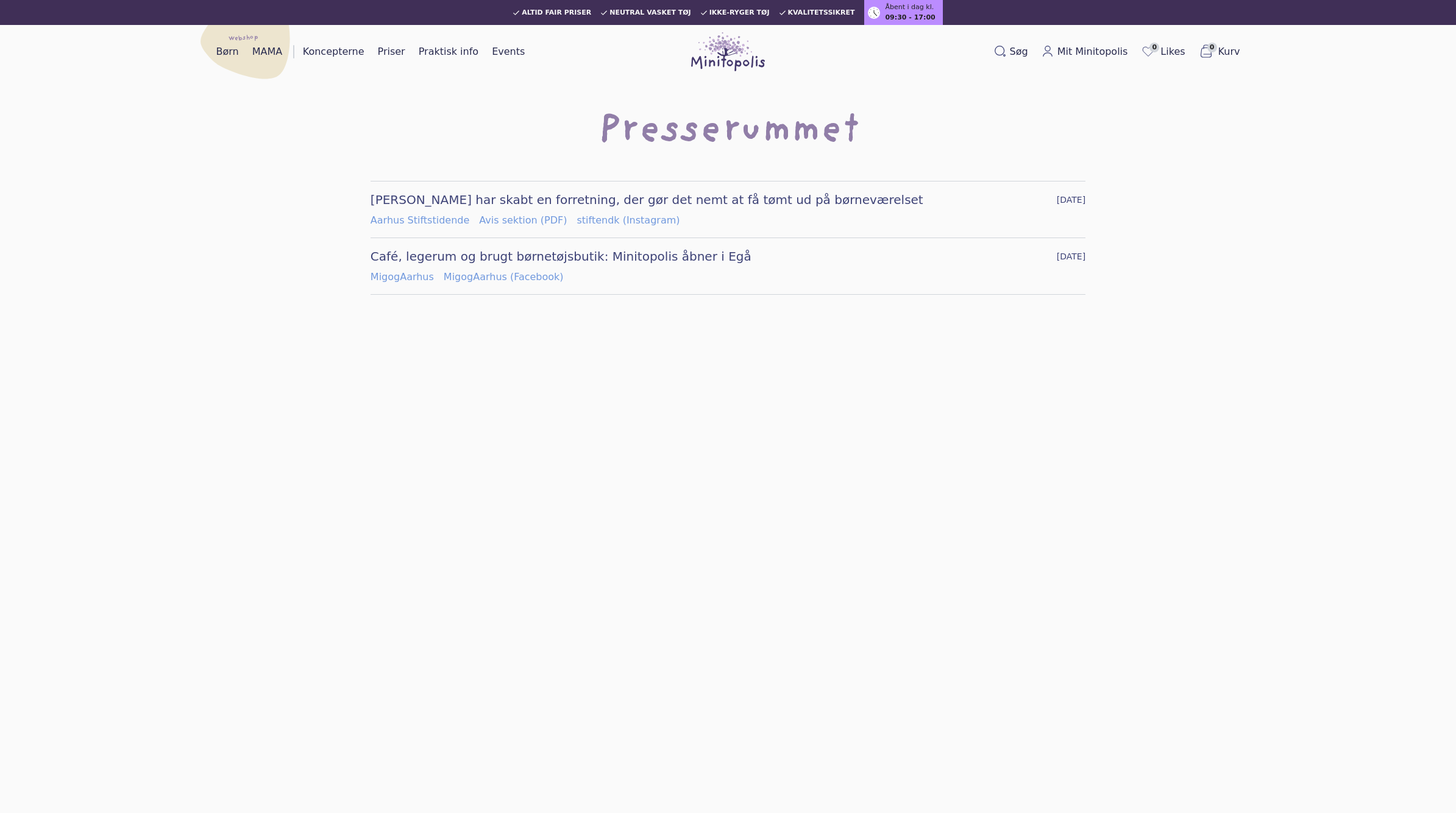
scroll to position [21, 0]
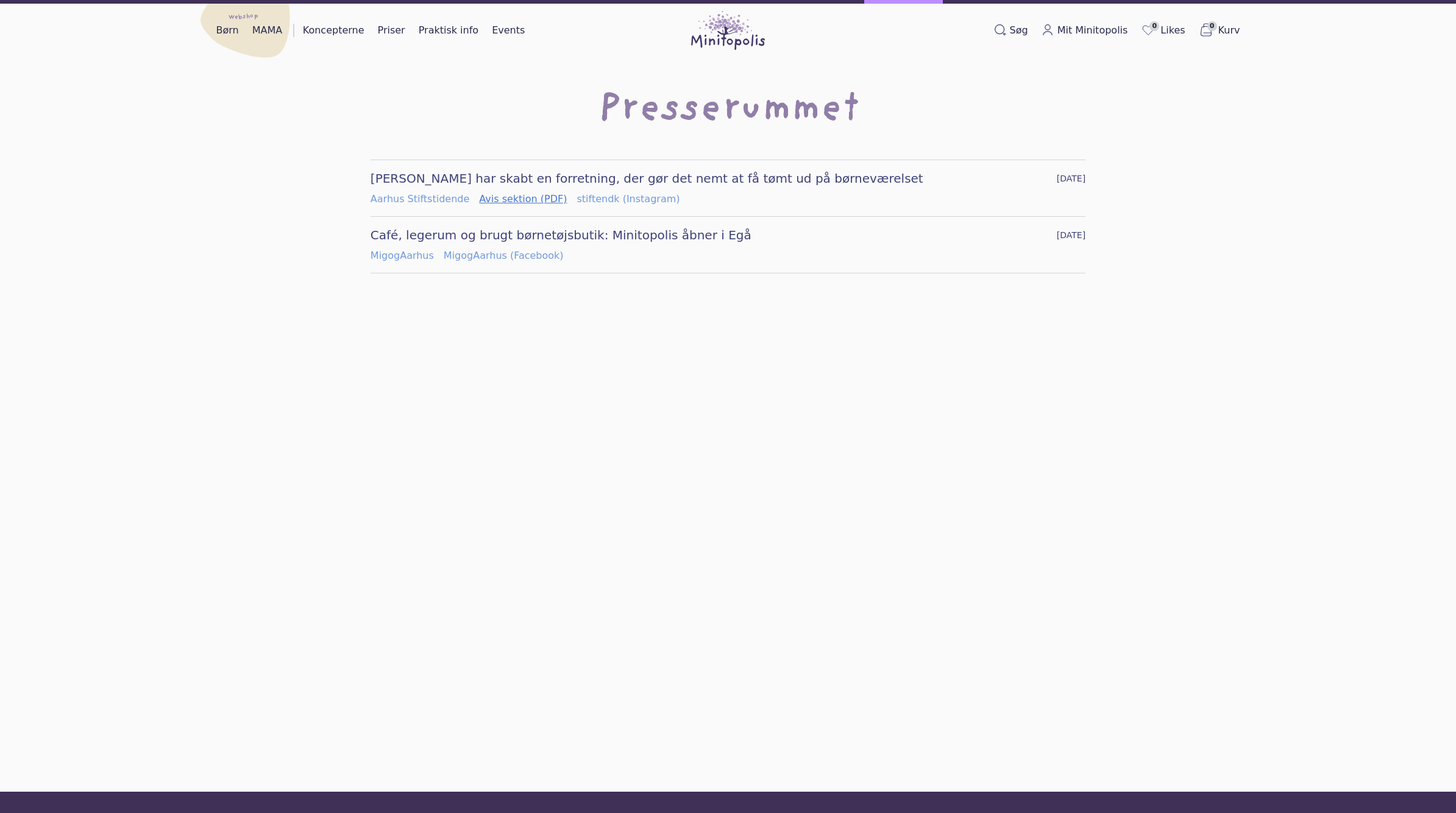
click at [513, 202] on link "Avis sektion (PDF)" at bounding box center [523, 199] width 88 height 15
